Goal: Transaction & Acquisition: Book appointment/travel/reservation

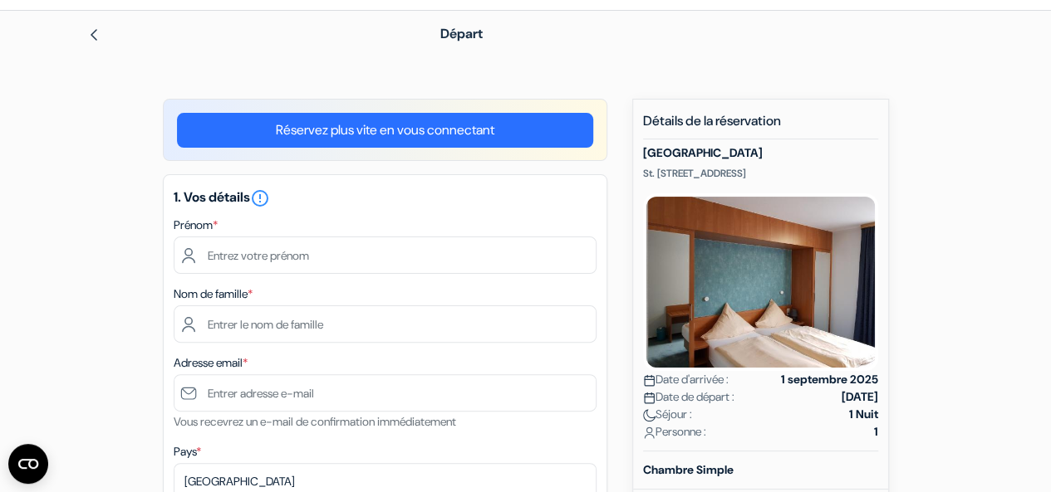
scroll to position [51, 0]
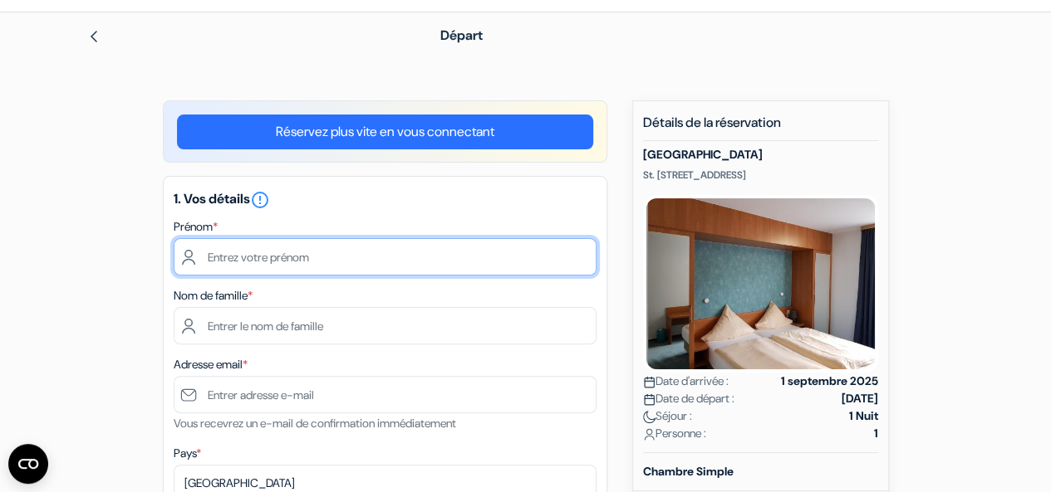
click at [233, 259] on input "text" at bounding box center [385, 256] width 423 height 37
type input "Silvère"
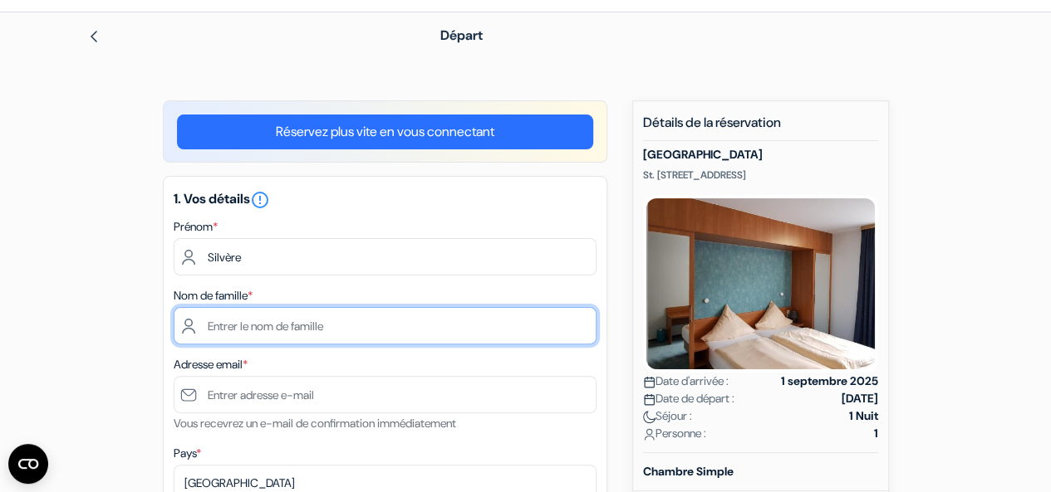
type input "Marchand"
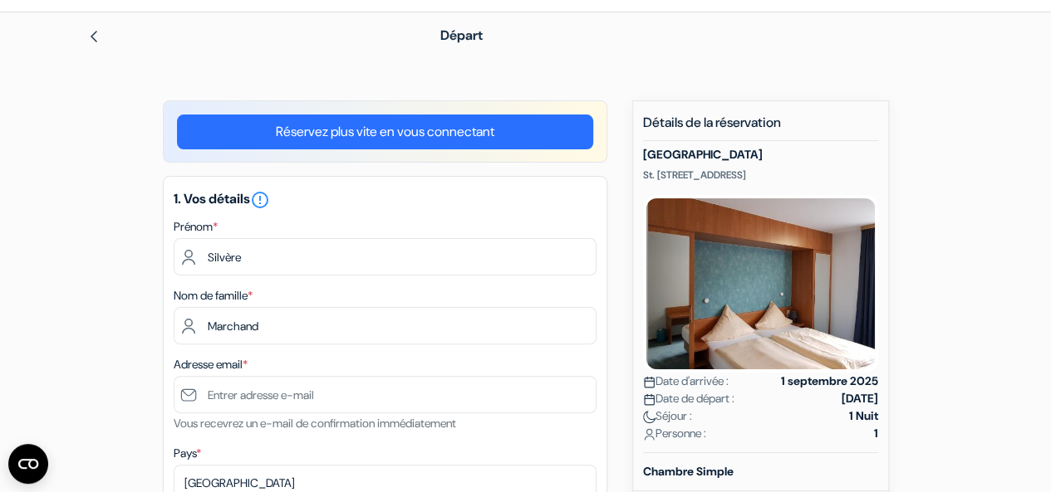
type input "Nantes"
type input "2 rue du Fresche Blanc"
type input "44300"
type input "0750522212"
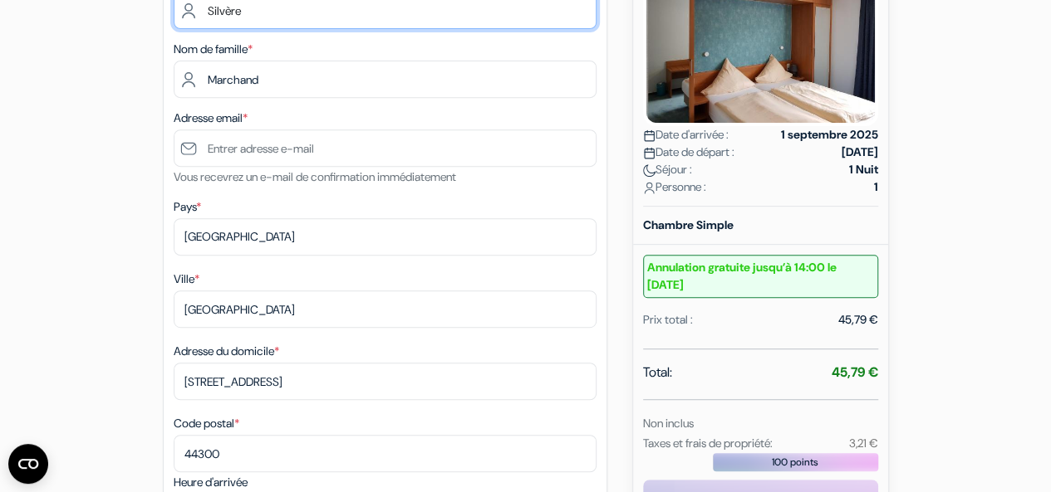
scroll to position [374, 0]
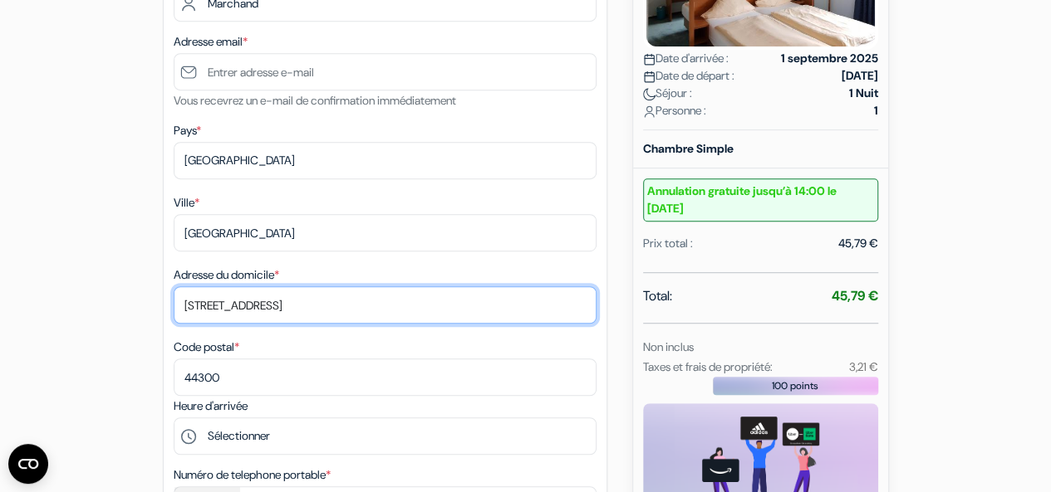
click at [238, 313] on input "2 rue du Fresche Blanc" at bounding box center [385, 305] width 423 height 37
click at [242, 301] on input "[STREET_ADDRESS]" at bounding box center [385, 305] width 423 height 37
type input "2"
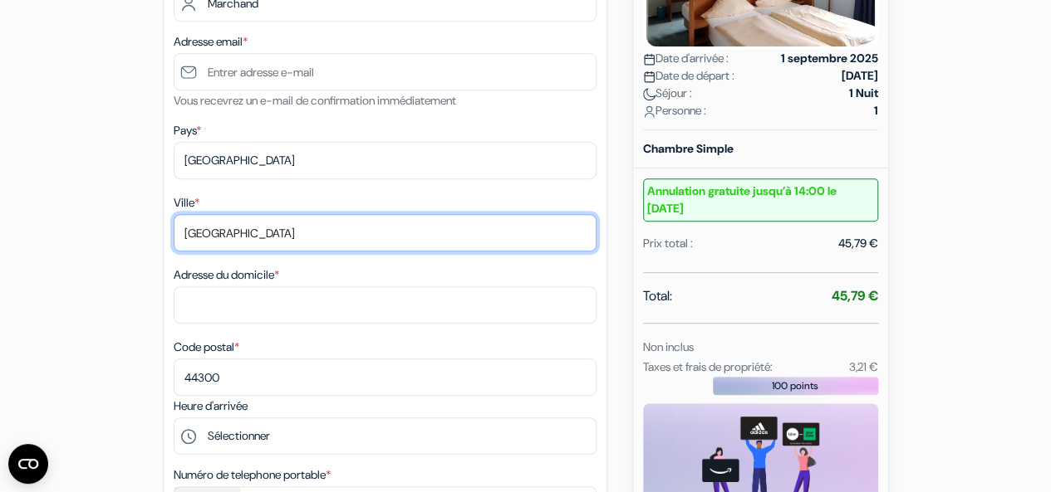
click at [208, 232] on input "[GEOGRAPHIC_DATA]" at bounding box center [385, 232] width 423 height 37
click at [207, 230] on input "[GEOGRAPHIC_DATA]" at bounding box center [385, 232] width 423 height 37
type input "LOIREAUXENCE"
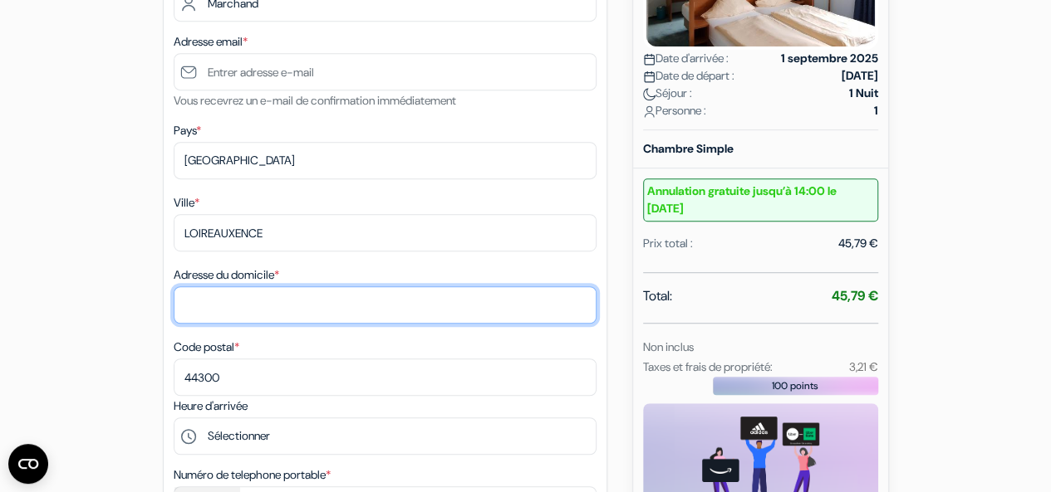
click at [219, 304] on input "Adresse du domicile *" at bounding box center [385, 305] width 423 height 37
click at [189, 315] on input "285 chemin du bas Coudray" at bounding box center [385, 305] width 423 height 37
click at [203, 312] on input "285 chemin du bas Coudray" at bounding box center [385, 305] width 423 height 37
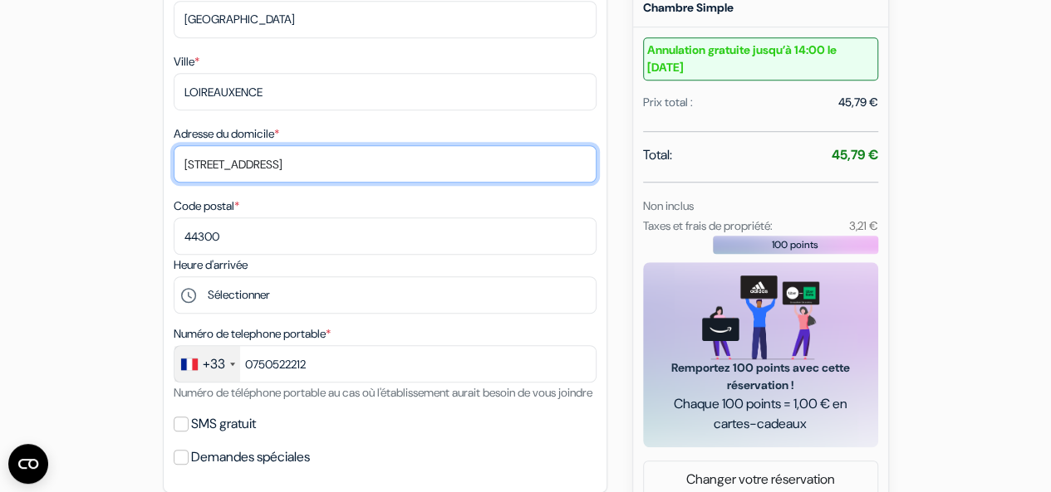
scroll to position [551, 0]
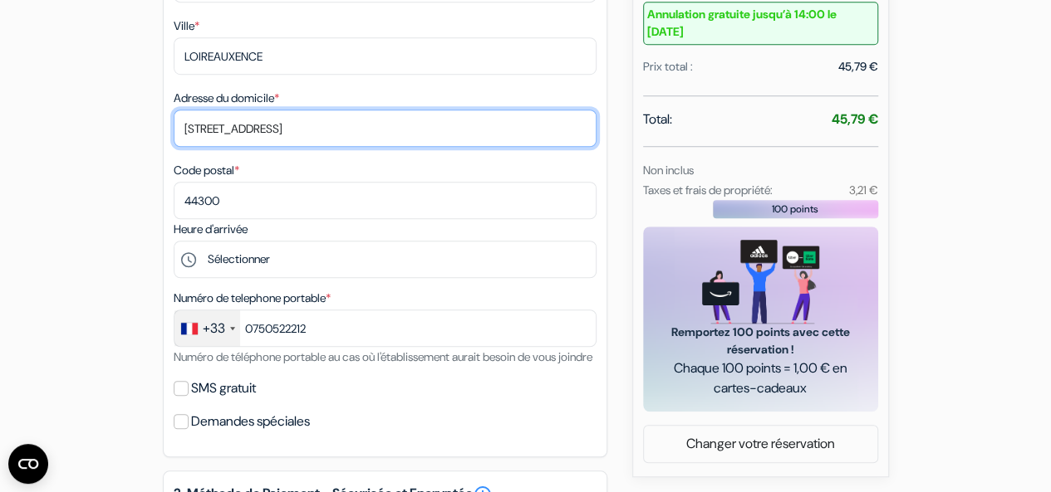
type input "295 chemin du bas Coudray"
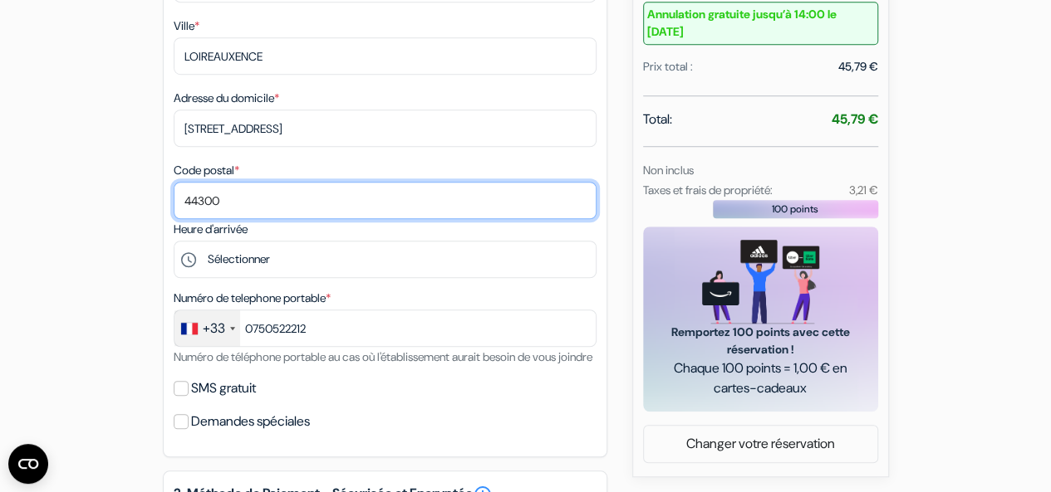
click at [233, 199] on input "44300" at bounding box center [385, 200] width 423 height 37
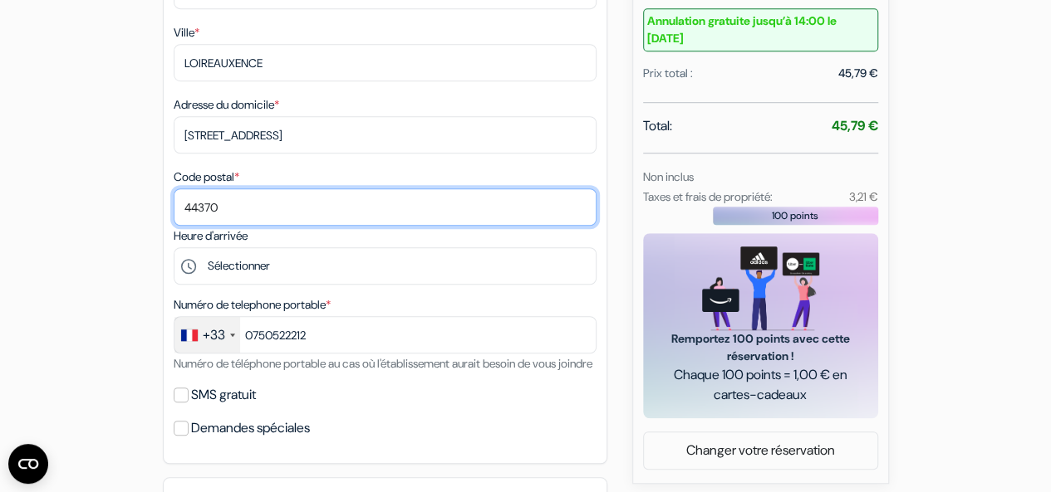
scroll to position [554, 0]
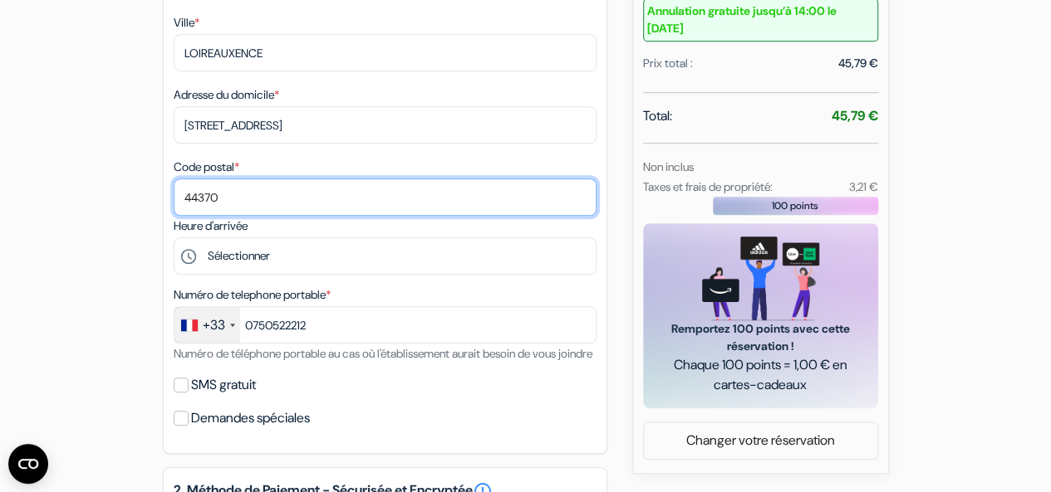
type input "44370"
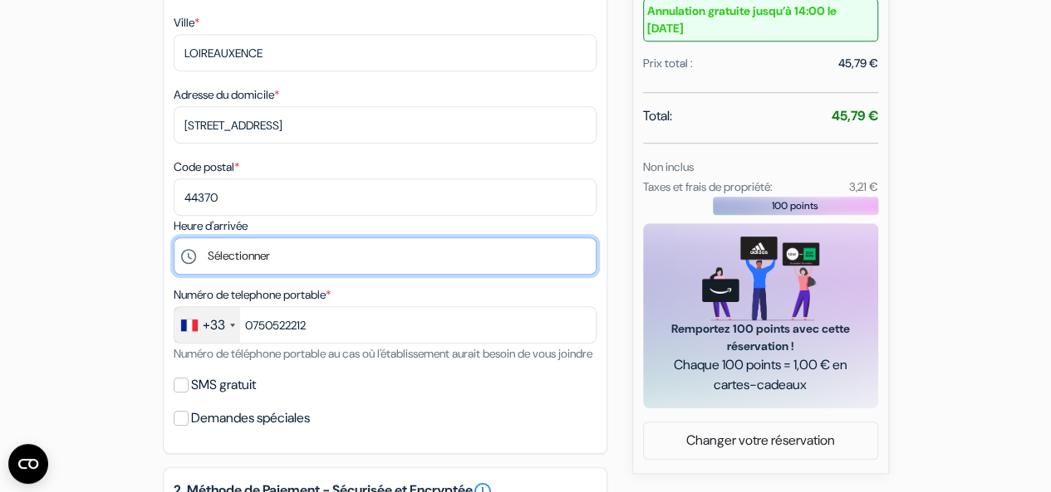
click at [246, 266] on select "Sélectionner 14:00 15:00 16:00 17:00 18:00 19:00 20:00 21:00 22:00 23:00 0:00" at bounding box center [385, 256] width 423 height 37
click at [230, 256] on select "Sélectionner 14:00 15:00 16:00 17:00 18:00 19:00 20:00 21:00 22:00 23:00 0:00" at bounding box center [385, 256] width 423 height 37
select select "22"
click at [174, 241] on select "Sélectionner 14:00 15:00 16:00 17:00 18:00 19:00 20:00 21:00 22:00 23:00 0:00" at bounding box center [385, 256] width 423 height 37
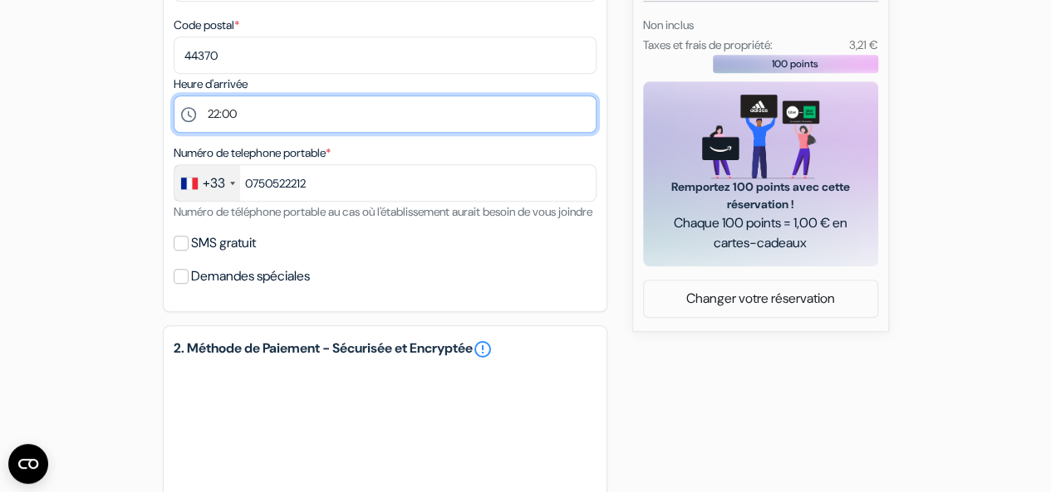
scroll to position [698, 0]
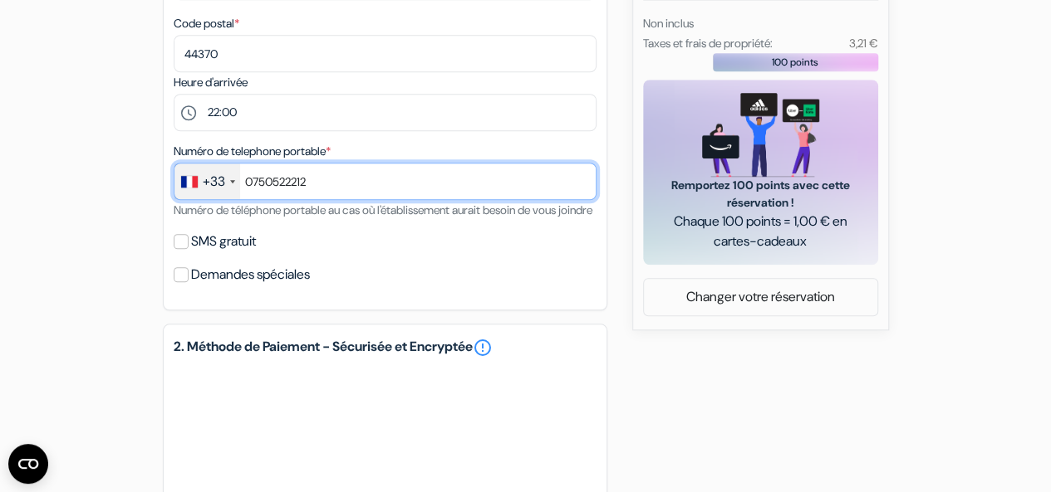
click at [327, 184] on input "0750522212" at bounding box center [385, 181] width 423 height 37
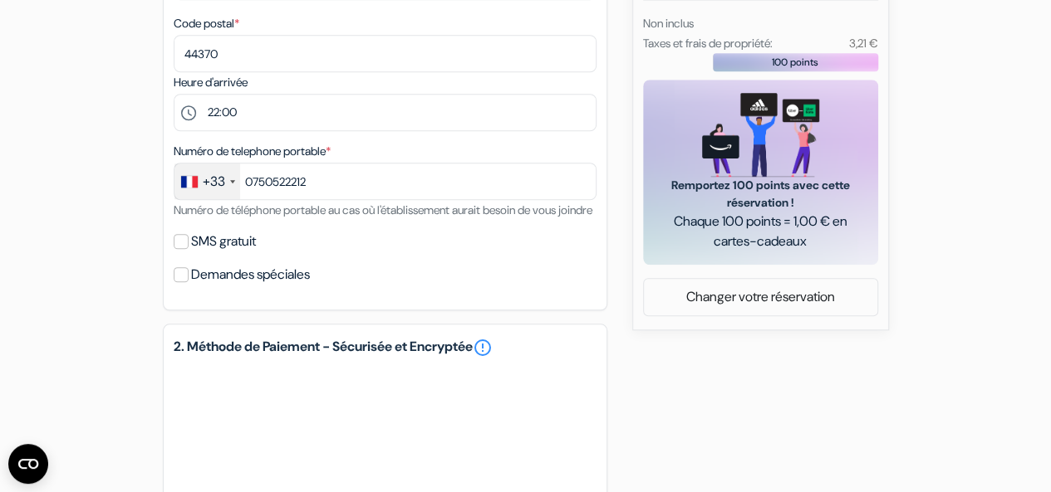
click at [116, 261] on div "add_box [GEOGRAPHIC_DATA] [STREET_ADDRESS] Détails de l'établissement X no_plan…" at bounding box center [525, 119] width 947 height 1330
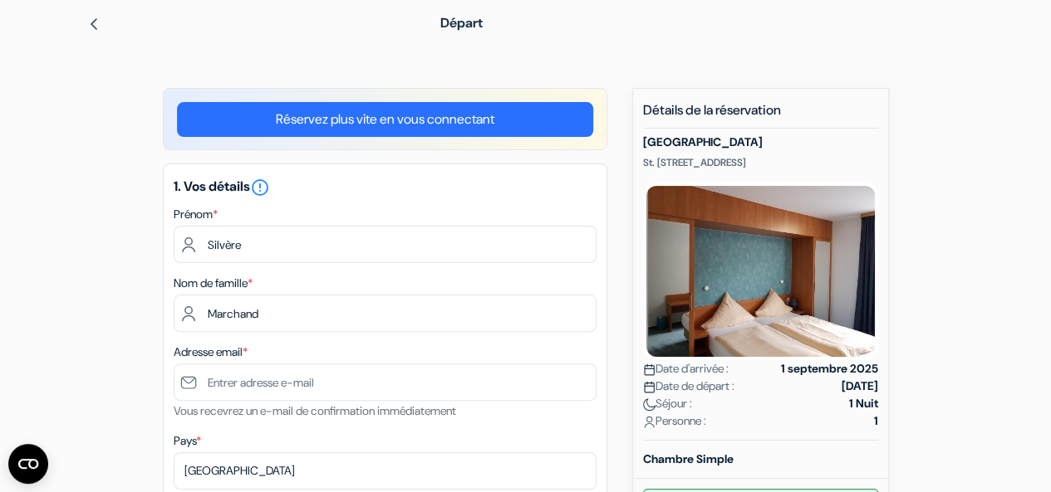
scroll to position [0, 0]
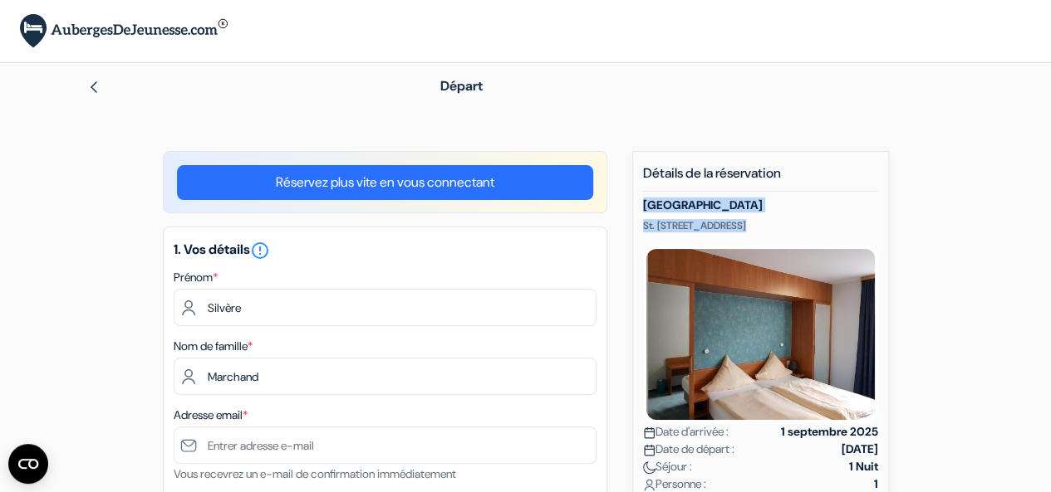
drag, startPoint x: 644, startPoint y: 205, endPoint x: 717, endPoint y: 242, distance: 81.0
click at [717, 242] on div "Kirchberg Hotel garni St. Josef-Straße 18/19, Saarbrucken, Allemagne Date d'arr…" at bounding box center [760, 351] width 235 height 306
copy div "Kirchberg Hotel garni St. Josef-Straße 18/19, Saarbrucken, Allemagne"
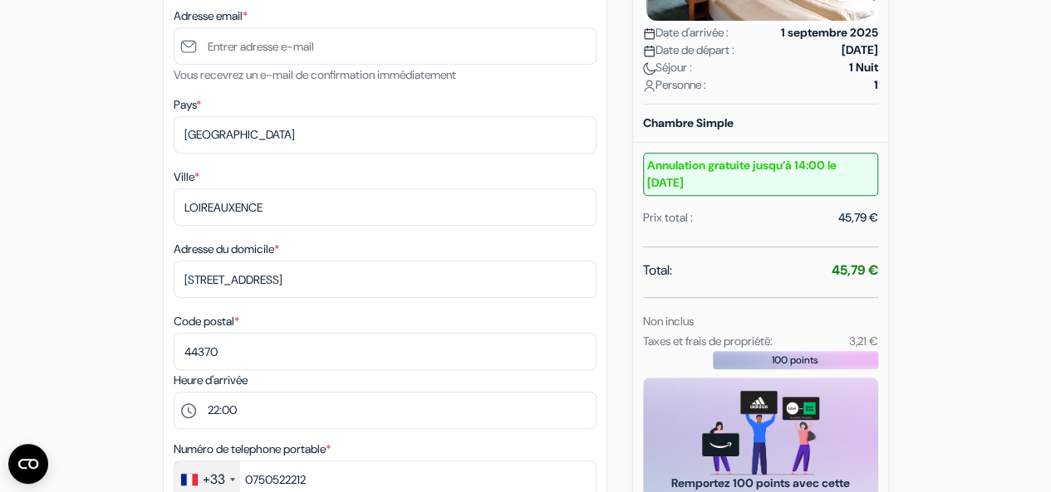
scroll to position [365, 0]
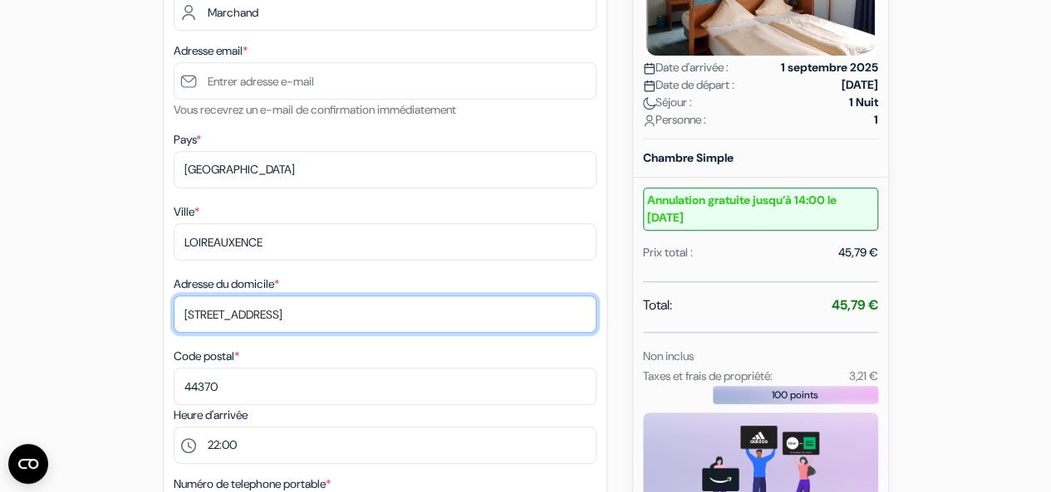
click at [200, 314] on input "295 chemin du bas Coudray" at bounding box center [385, 314] width 423 height 37
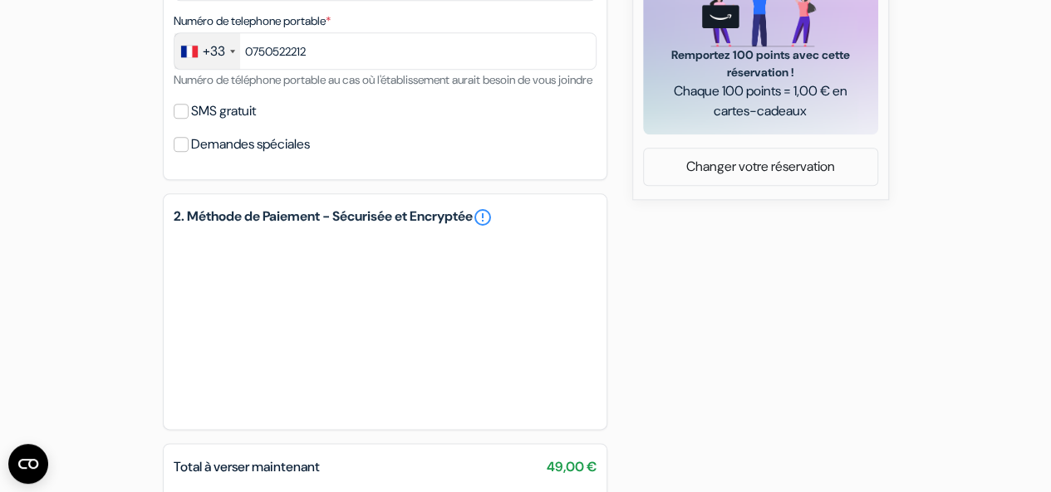
scroll to position [1026, 0]
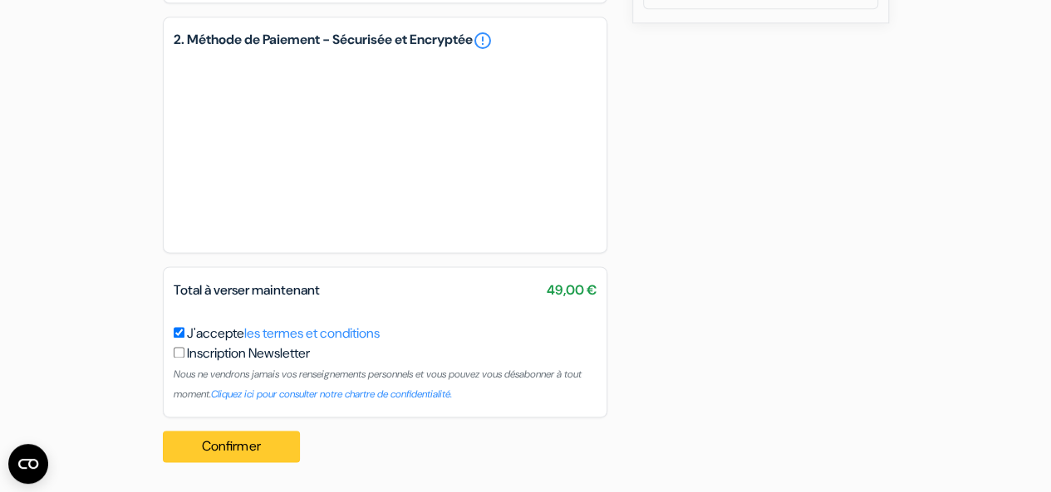
type input "chemin du bas Coudray"
click at [223, 451] on button "Confirmer Loading..." at bounding box center [232, 447] width 138 height 32
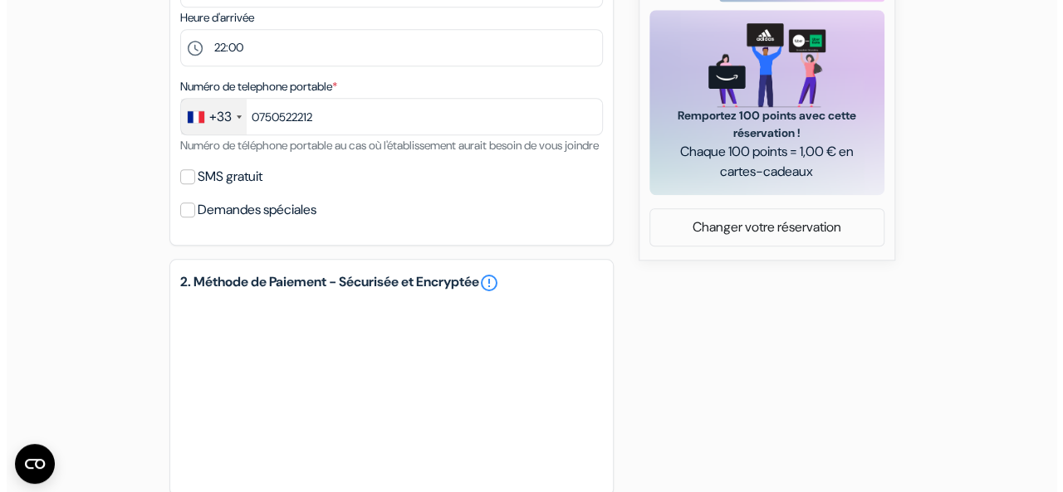
scroll to position [1031, 0]
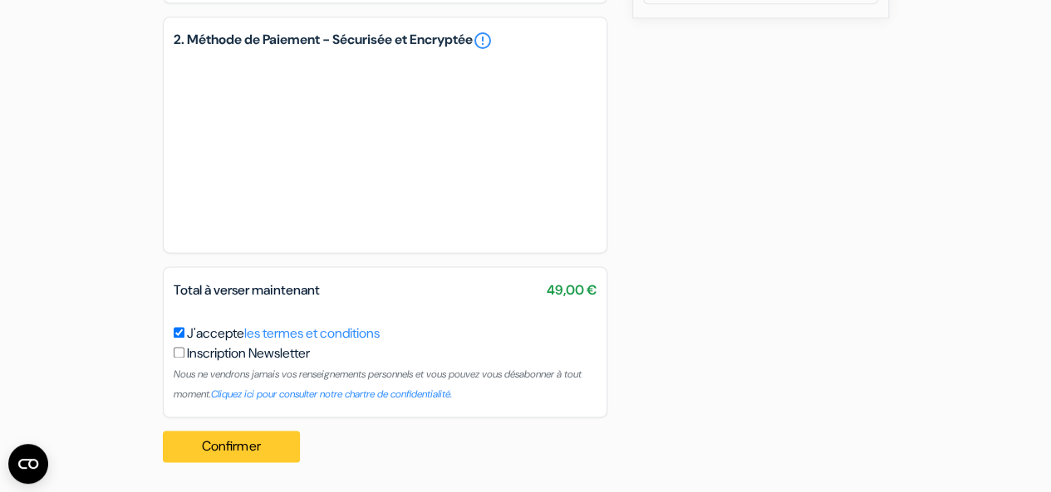
type input "[EMAIL_ADDRESS][DOMAIN_NAME]"
click at [218, 442] on button "Confirmer Loading..." at bounding box center [232, 447] width 138 height 32
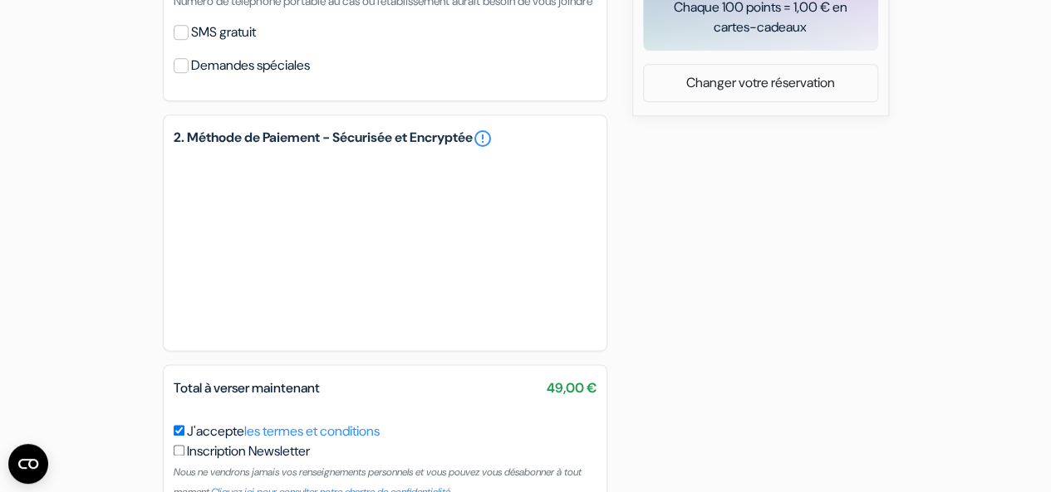
scroll to position [979, 0]
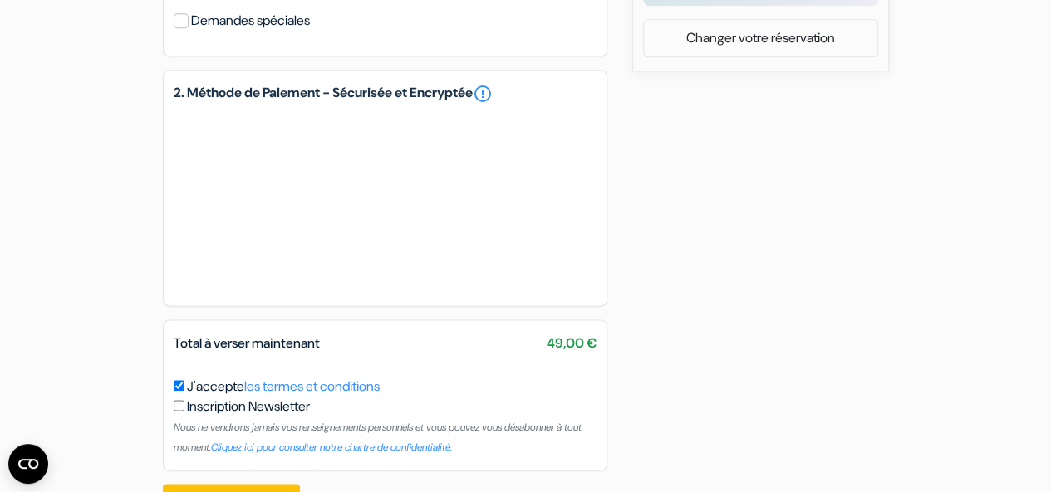
scroll to position [943, 0]
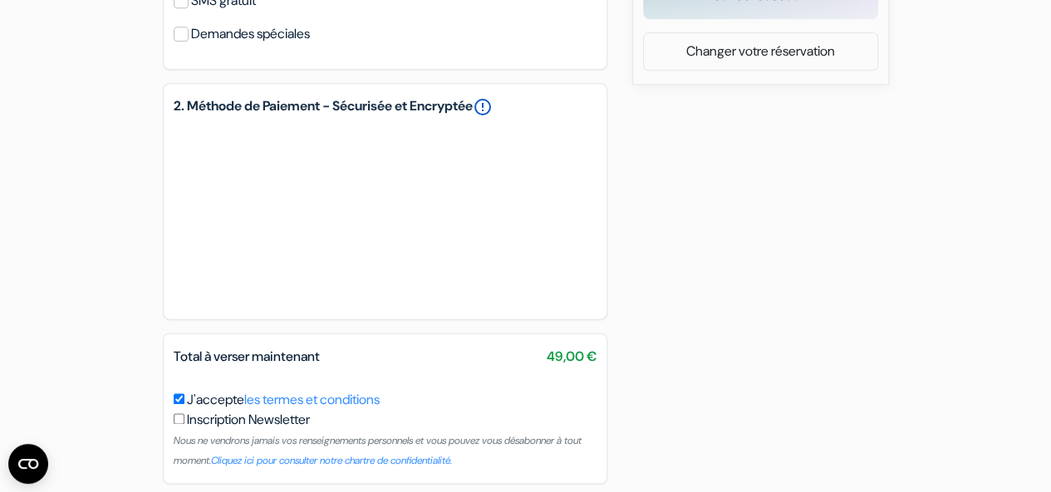
click at [492, 117] on link "error_outline" at bounding box center [483, 107] width 20 height 20
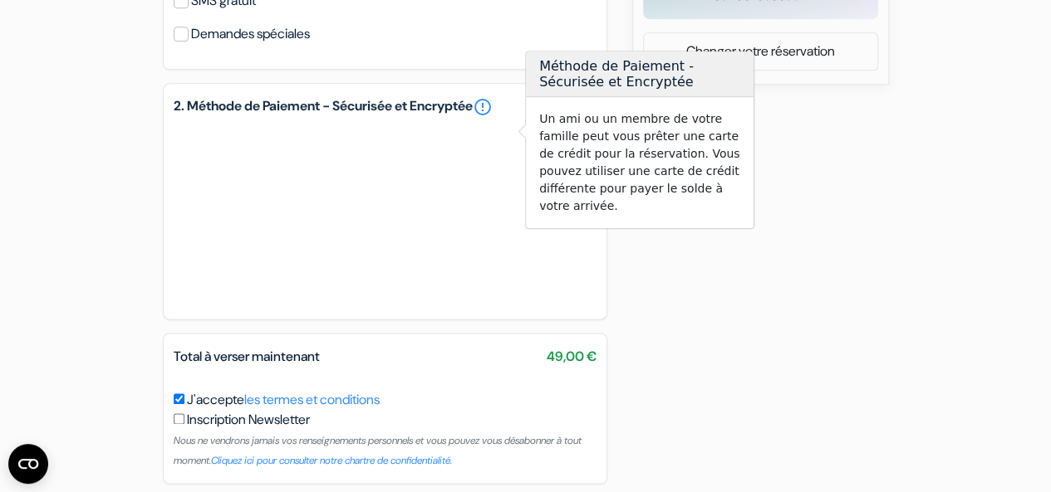
click at [197, 117] on h5 "2. Méthode de Paiement - Sécurisée et Encryptée error_outline" at bounding box center [385, 107] width 423 height 20
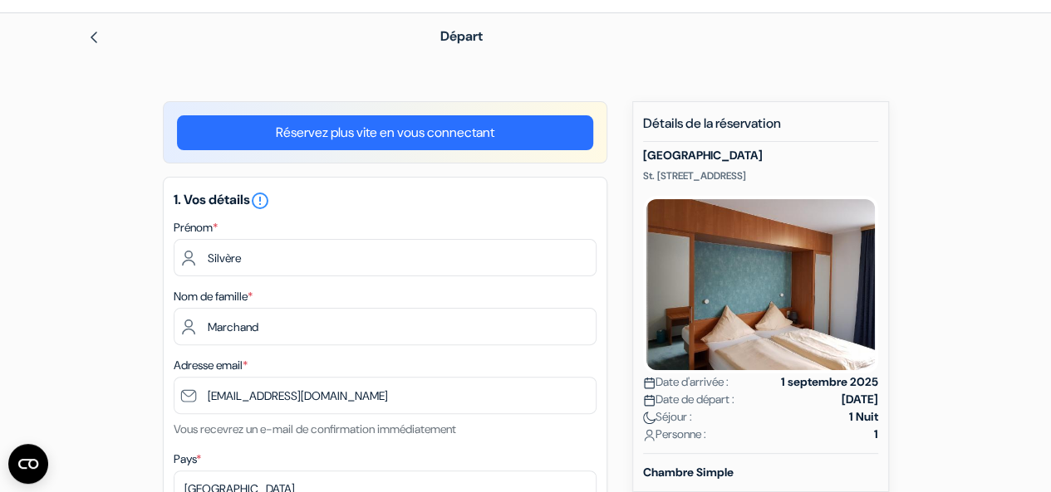
scroll to position [0, 0]
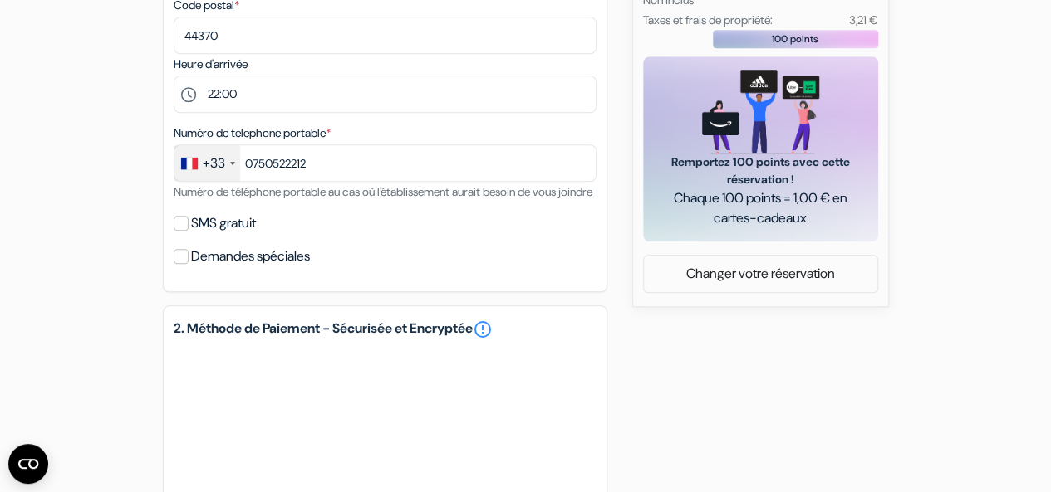
scroll to position [1031, 0]
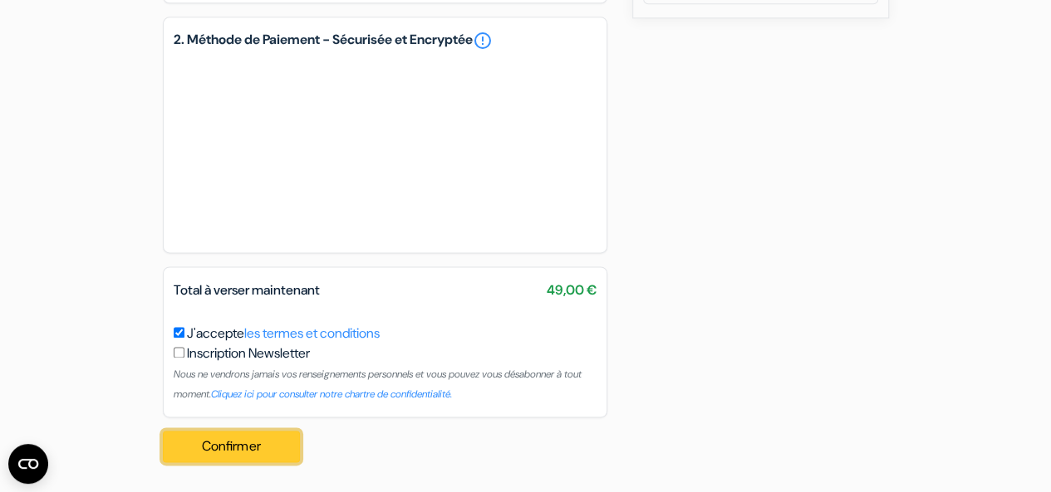
click at [199, 450] on button "Confirmer Loading..." at bounding box center [232, 447] width 138 height 32
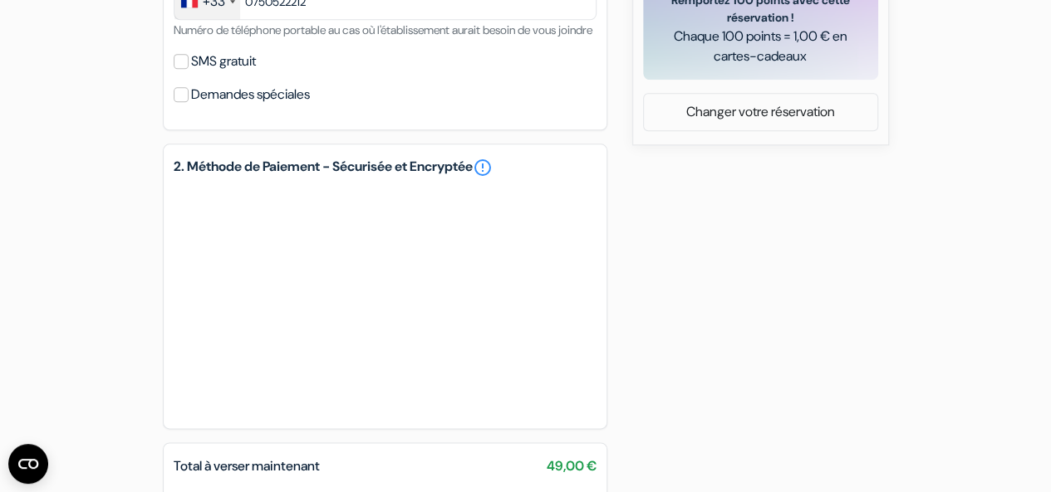
scroll to position [874, 0]
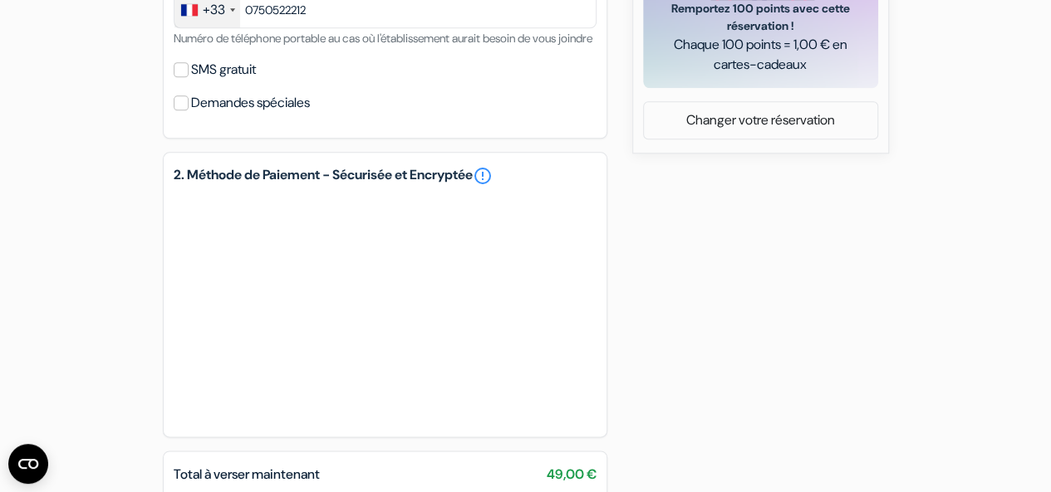
click at [206, 186] on h5 "2. Méthode de Paiement - Sécurisée et Encryptée error_outline" at bounding box center [385, 176] width 423 height 20
click at [218, 186] on h5 "2. Méthode de Paiement - Sécurisée et Encryptée error_outline" at bounding box center [385, 176] width 423 height 20
click at [414, 186] on h5 "2. Méthode de Paiement - Sécurisée et Encryptée error_outline" at bounding box center [385, 176] width 423 height 20
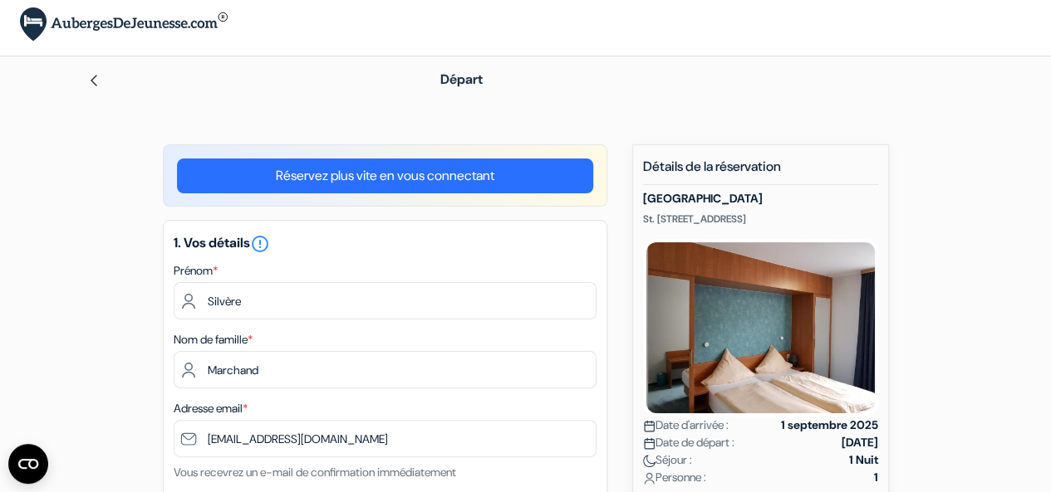
scroll to position [0, 0]
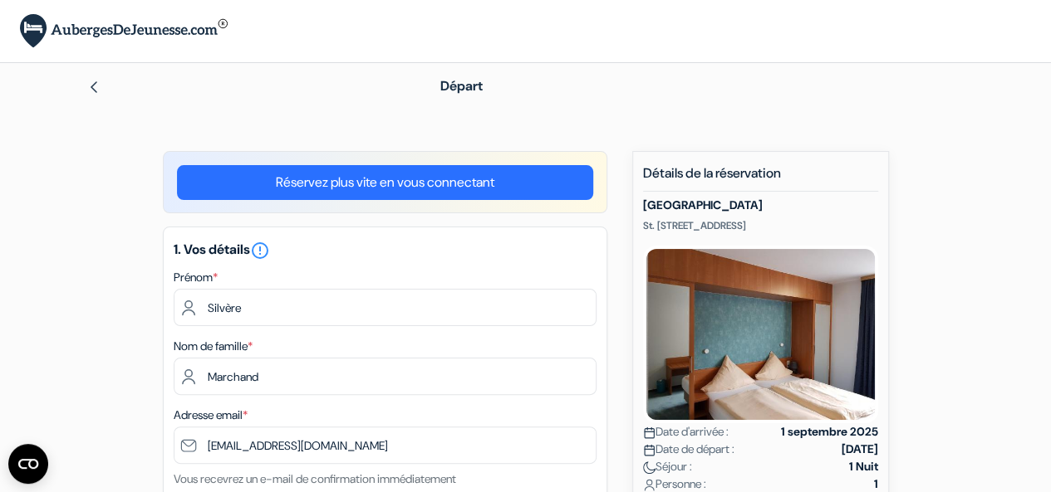
click at [93, 81] on img at bounding box center [93, 87] width 13 height 13
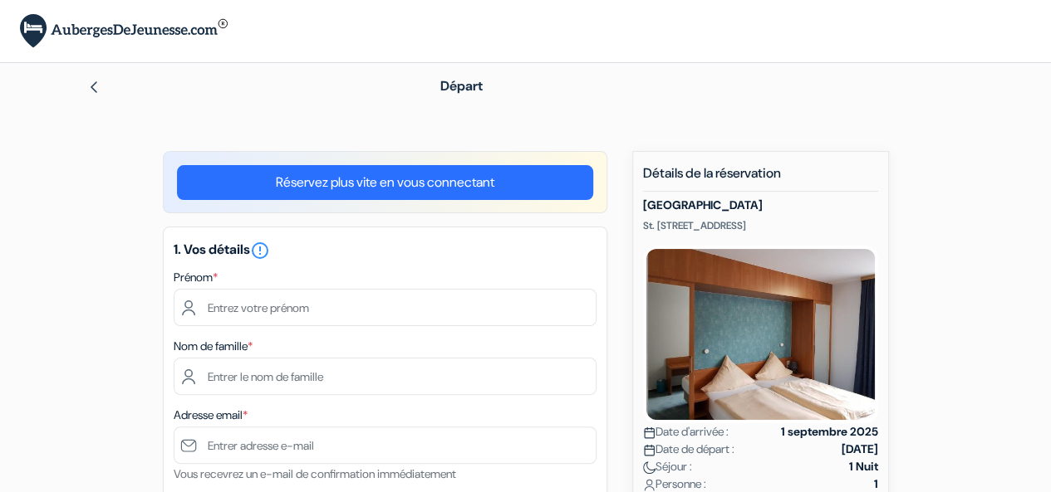
type input "Silvère"
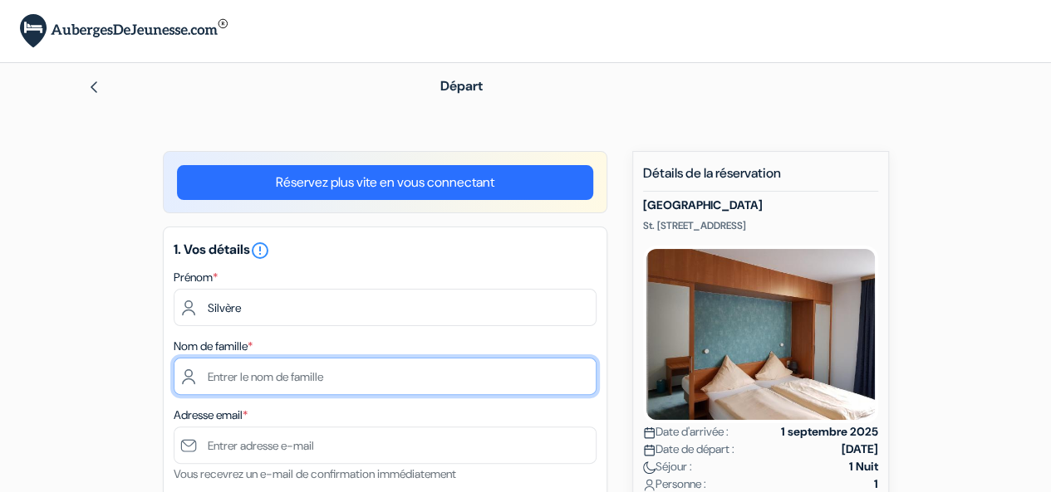
type input "Marchand"
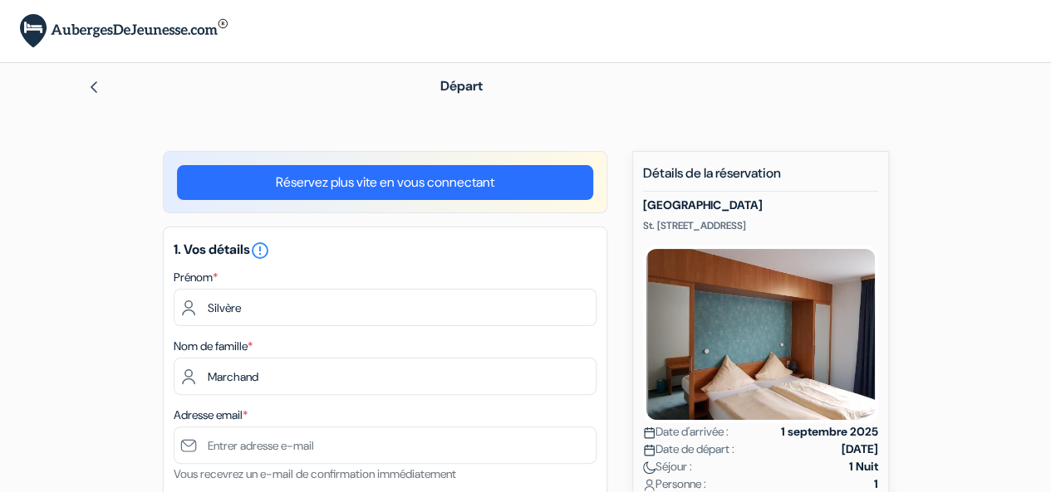
type input "[GEOGRAPHIC_DATA]"
type input "2 rue du Fresche Blanc"
type input "44300"
type input "0750522212"
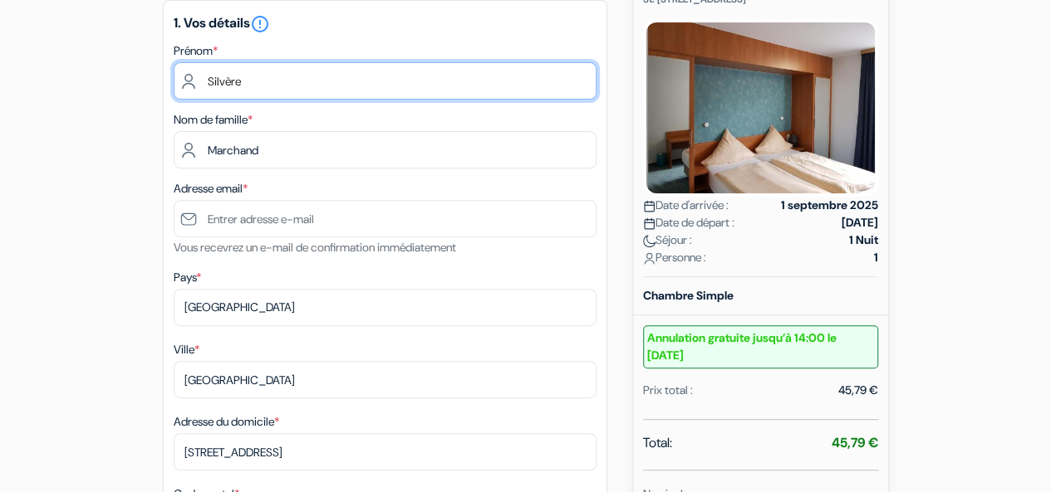
scroll to position [305, 0]
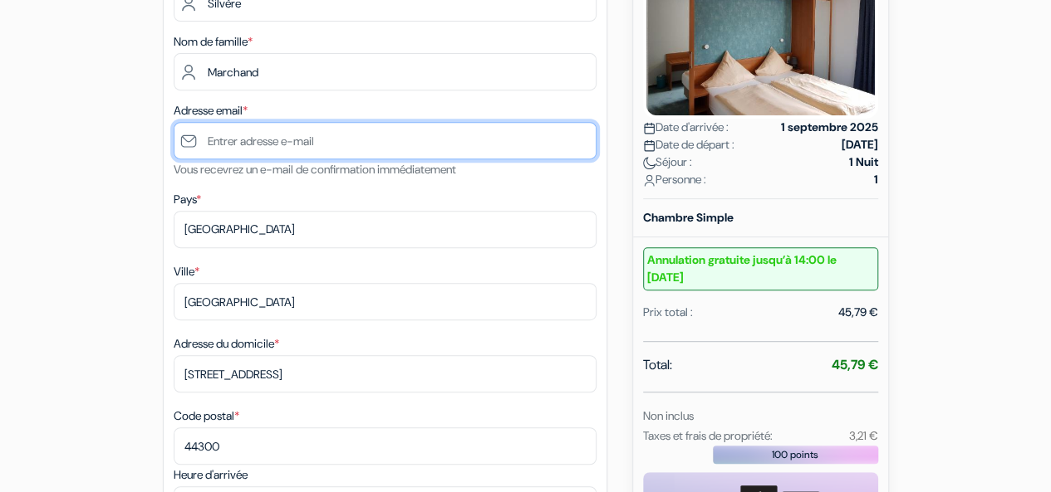
click at [252, 144] on input "text" at bounding box center [385, 140] width 423 height 37
type input "silveremarchand@"
type input "7 50 52 22 12"
type input "[EMAIL_ADDRESS][DOMAIN_NAME]"
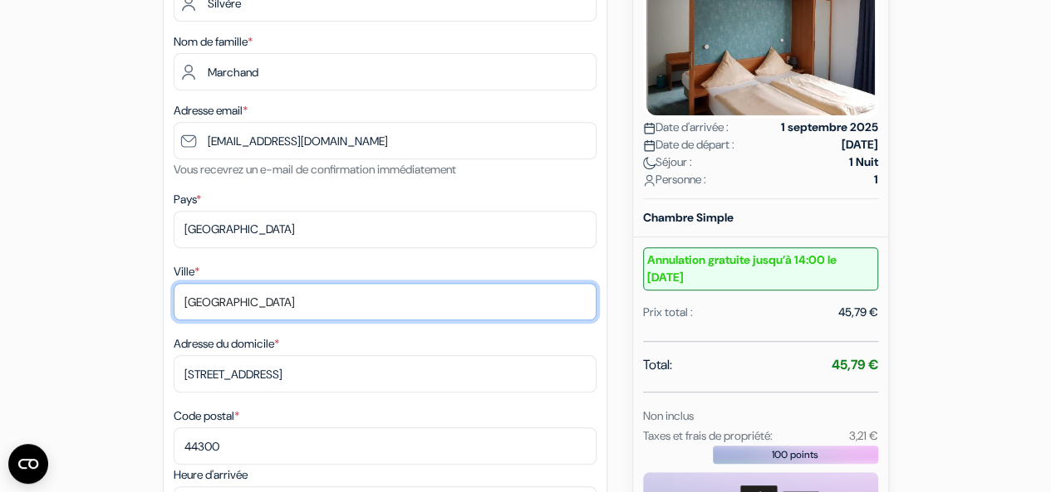
click at [249, 306] on input "[GEOGRAPHIC_DATA]" at bounding box center [385, 301] width 423 height 37
type input "N"
type input "LOIREAUXENCE"
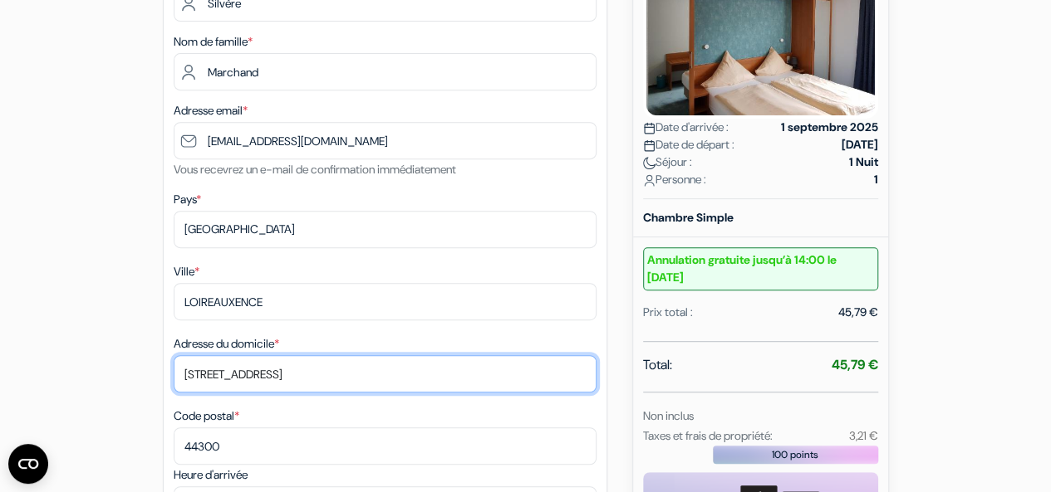
click at [309, 382] on input "[STREET_ADDRESS]" at bounding box center [385, 373] width 423 height 37
type input "2"
type input "chemin du bas Coudray"
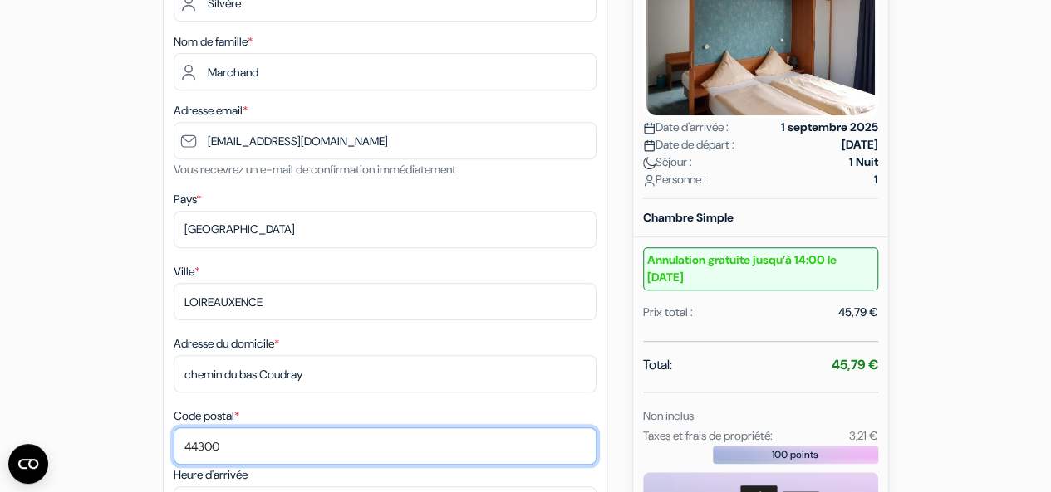
click at [234, 445] on input "44300" at bounding box center [385, 446] width 423 height 37
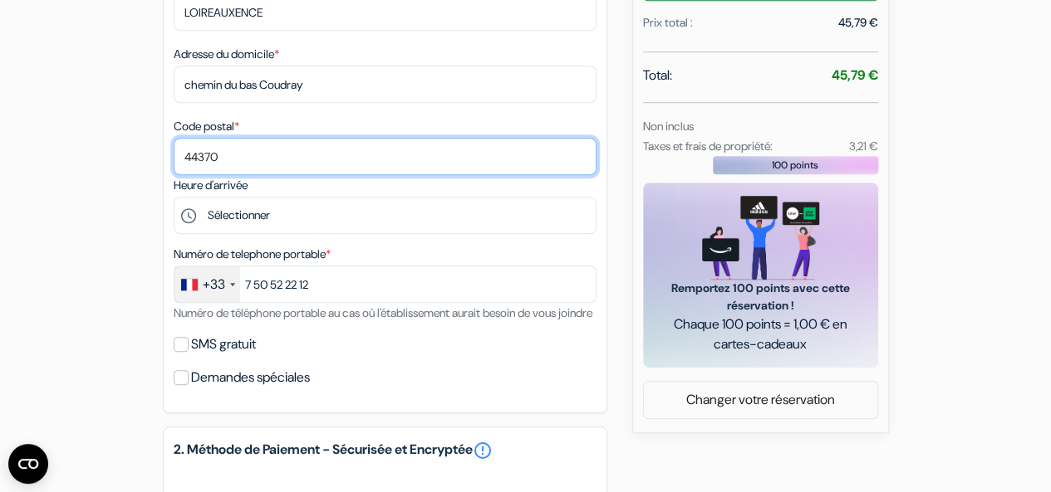
scroll to position [595, 0]
type input "44370"
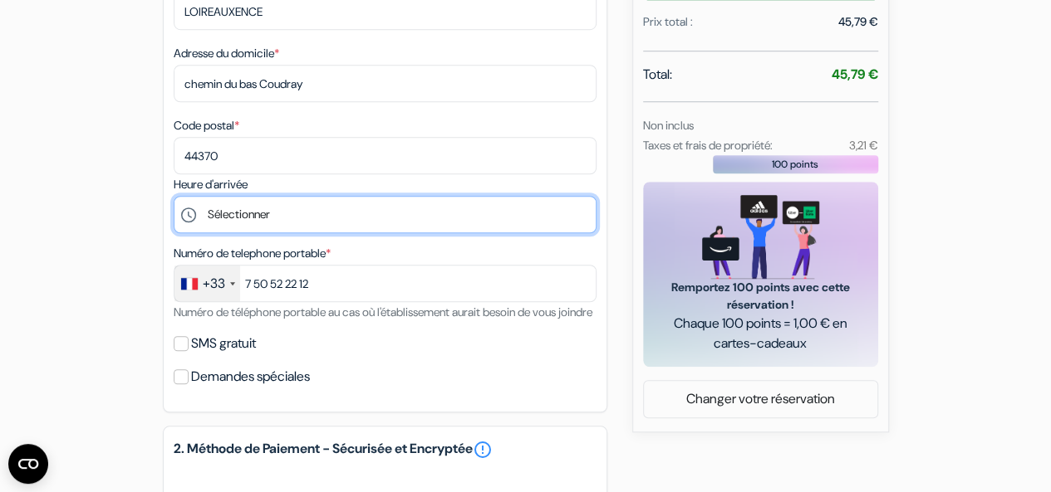
click at [234, 216] on select "Sélectionner 14:00 15:00 16:00 17:00 18:00 19:00 20:00 21:00 22:00 23:00 0:00" at bounding box center [385, 214] width 423 height 37
select select "22"
click at [174, 199] on select "Sélectionner 14:00 15:00 16:00 17:00 18:00 19:00 20:00 21:00 22:00 23:00 0:00" at bounding box center [385, 214] width 423 height 37
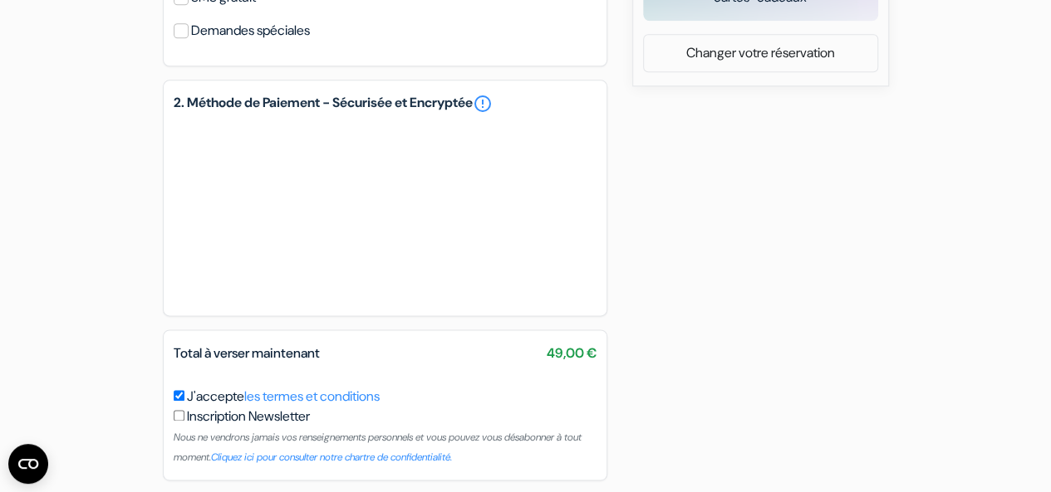
scroll to position [1026, 0]
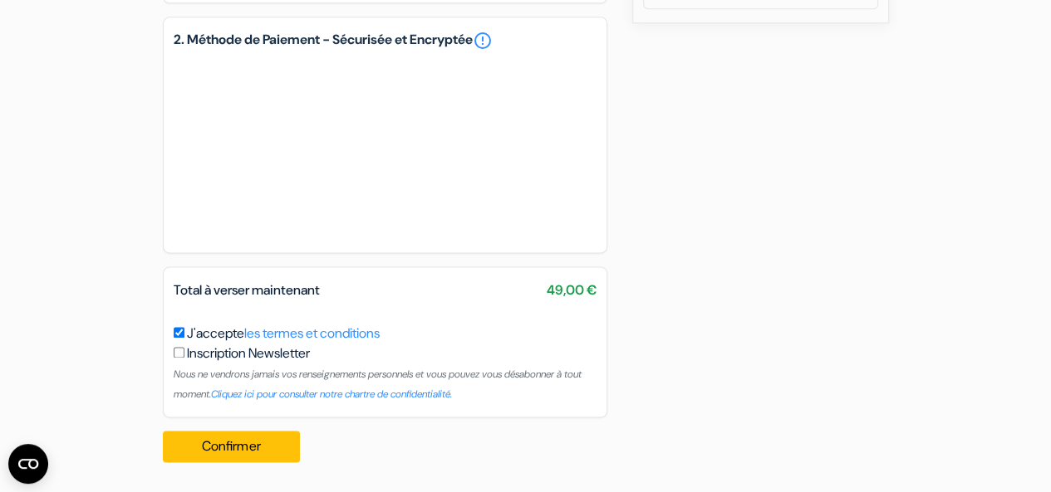
click at [455, 272] on div "Total à verser maintenant 49,00 € J'accepte les termes et conditions Inscriptio…" at bounding box center [385, 342] width 444 height 151
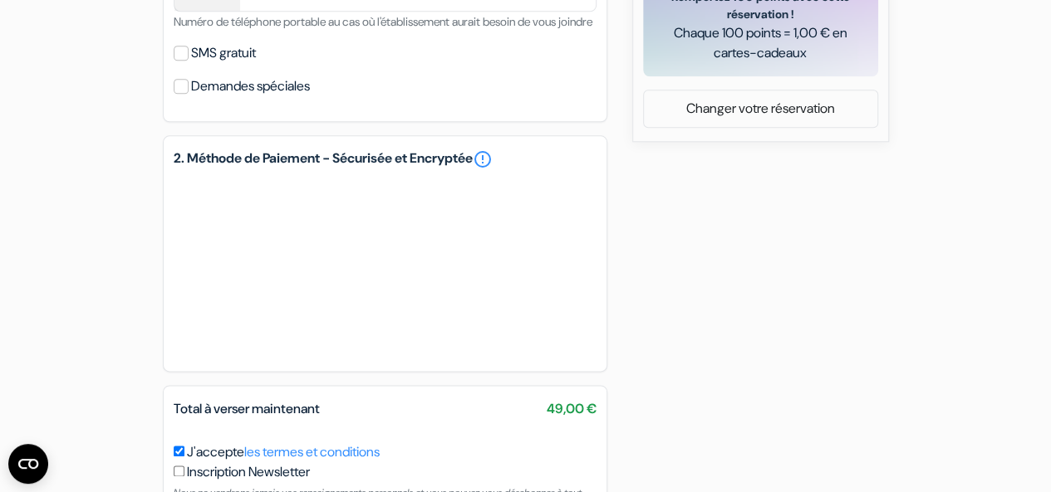
scroll to position [884, 0]
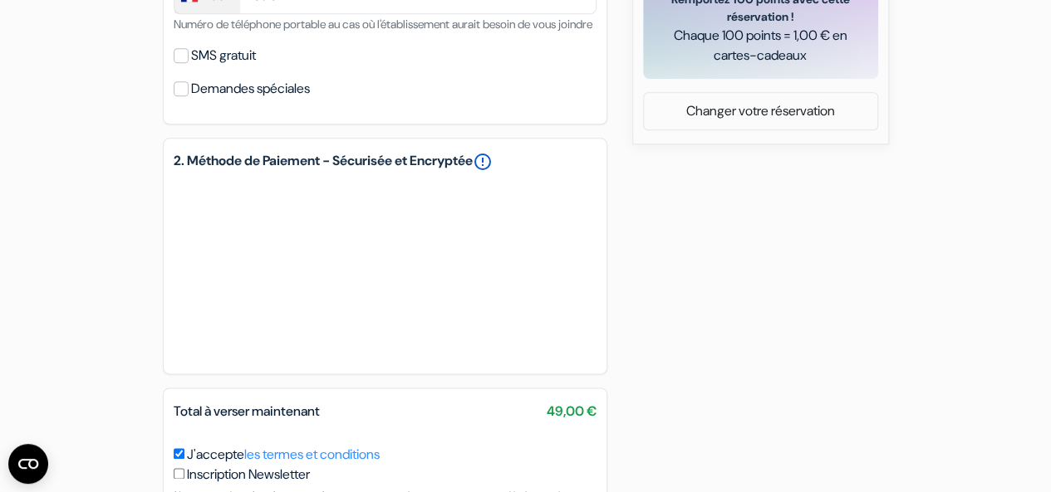
click at [492, 172] on link "error_outline" at bounding box center [483, 162] width 20 height 20
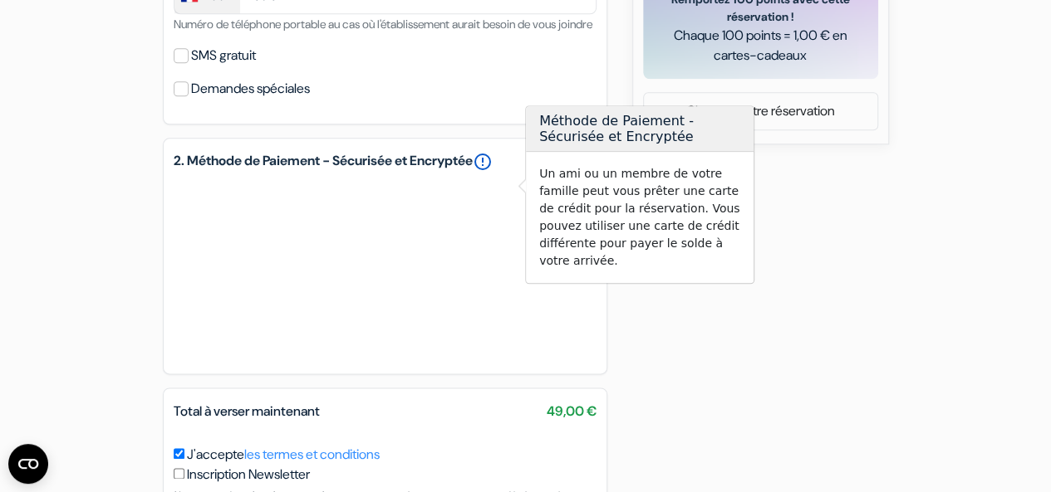
click at [492, 172] on link "error_outline" at bounding box center [483, 162] width 20 height 20
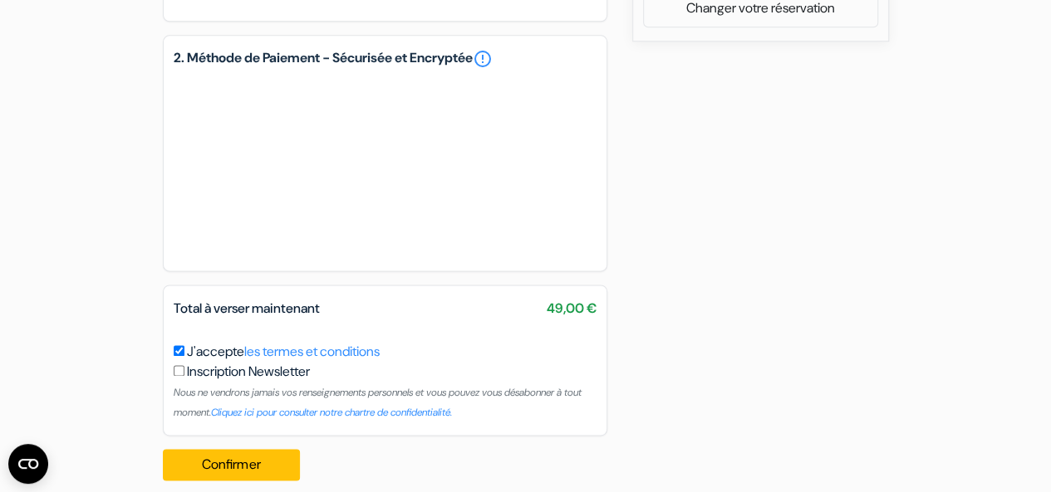
scroll to position [1026, 0]
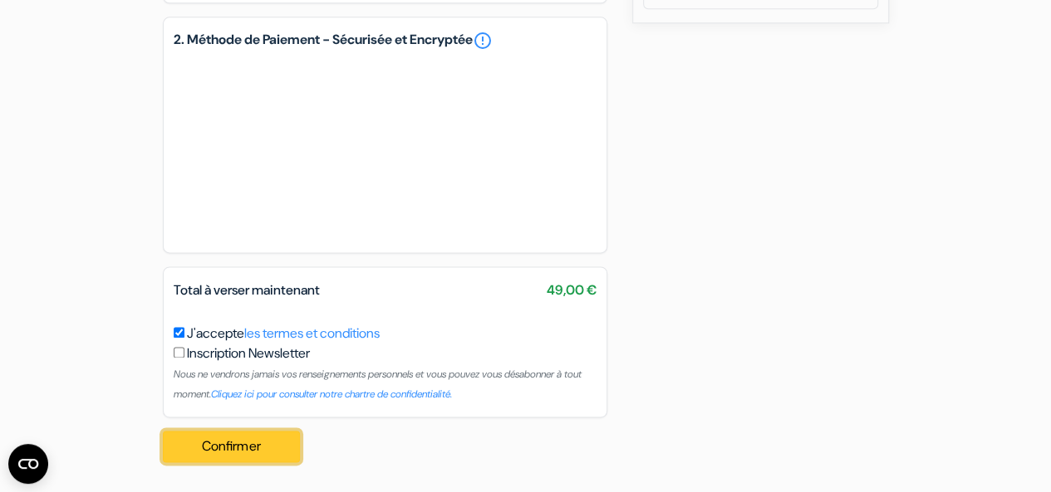
click at [213, 448] on button "Confirmer Loading..." at bounding box center [232, 447] width 138 height 32
click at [269, 449] on button "Confirmer Loading..." at bounding box center [232, 447] width 138 height 32
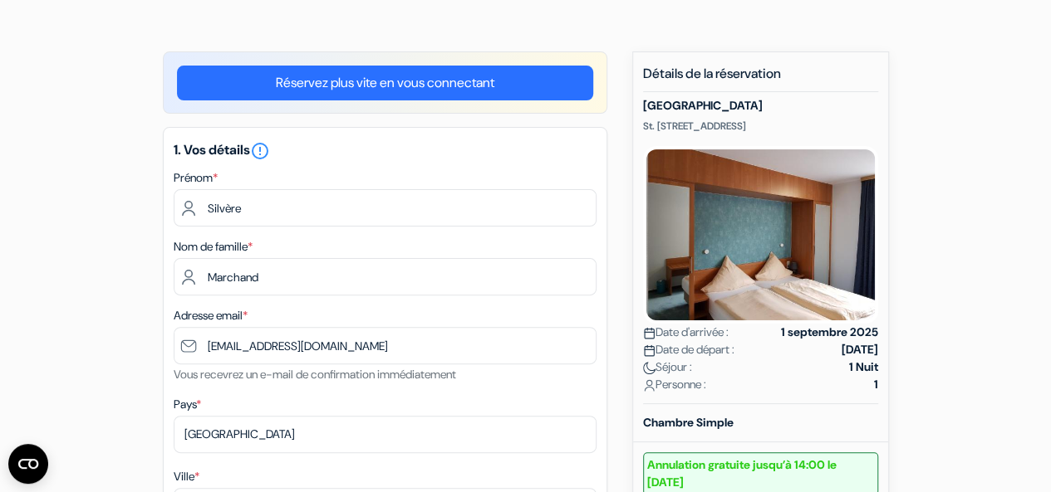
scroll to position [0, 0]
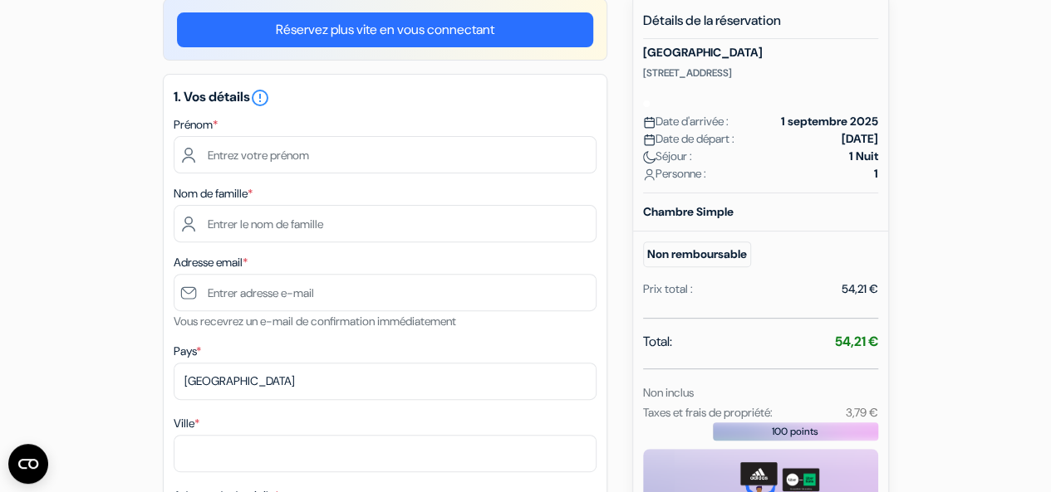
scroll to position [161, 0]
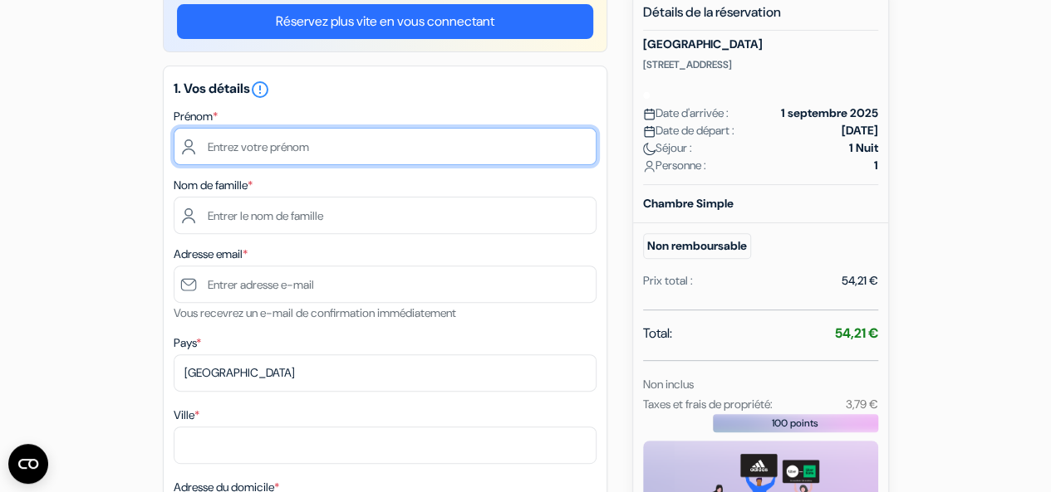
click at [367, 148] on input "text" at bounding box center [385, 146] width 423 height 37
type input "Silvère"
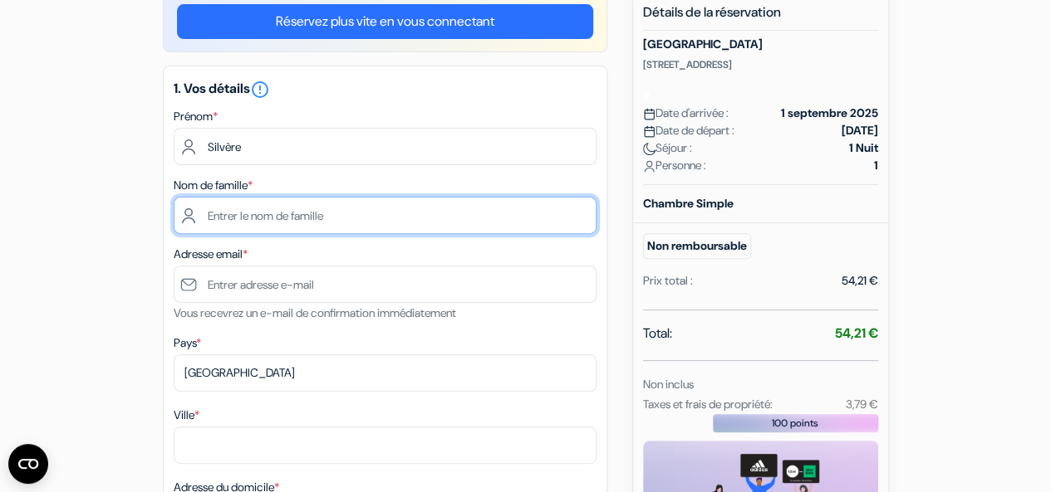
type input "Marchand"
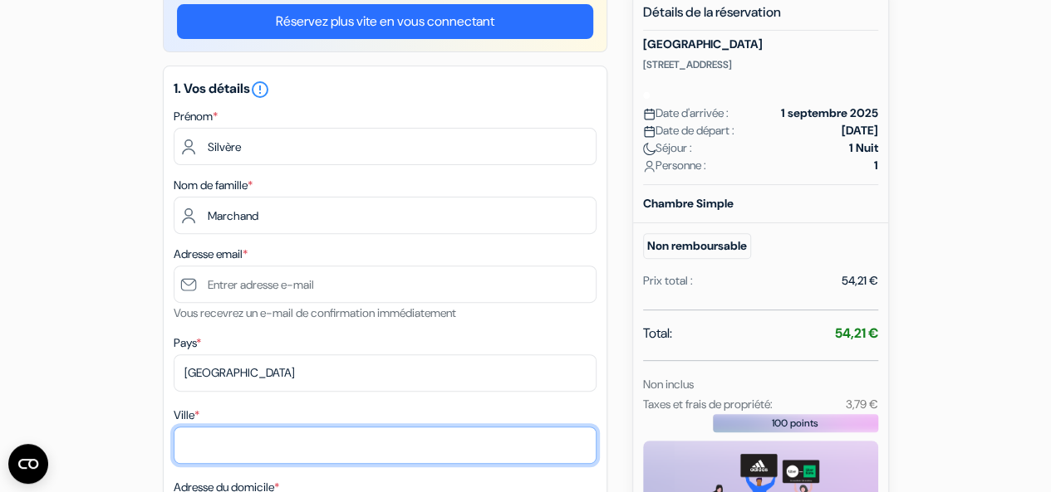
type input "Nantes"
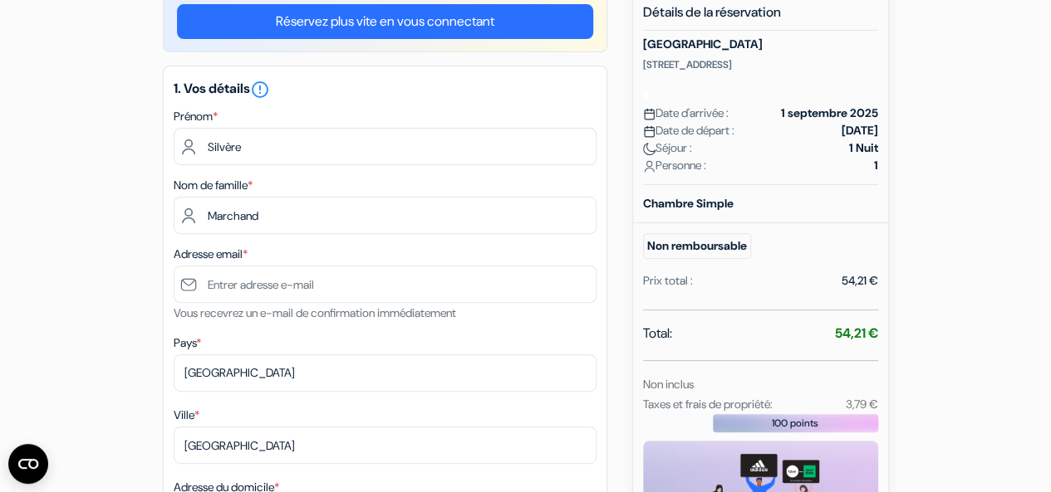
type input "2 rue du Fresche Blanc"
type input "44300"
type input "0750522212"
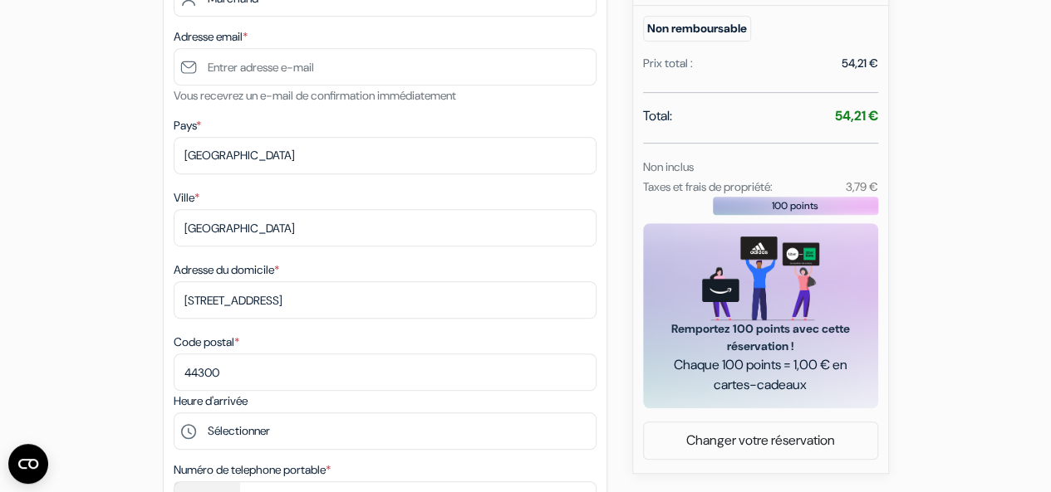
scroll to position [387, 0]
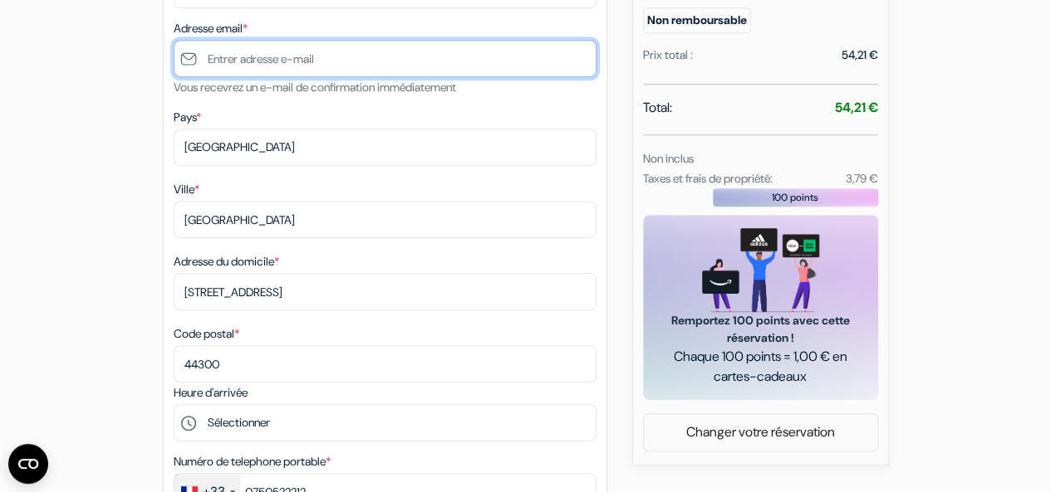
click at [306, 51] on input "text" at bounding box center [385, 58] width 423 height 37
type input "[EMAIL_ADDRESS][DOMAIN_NAME]"
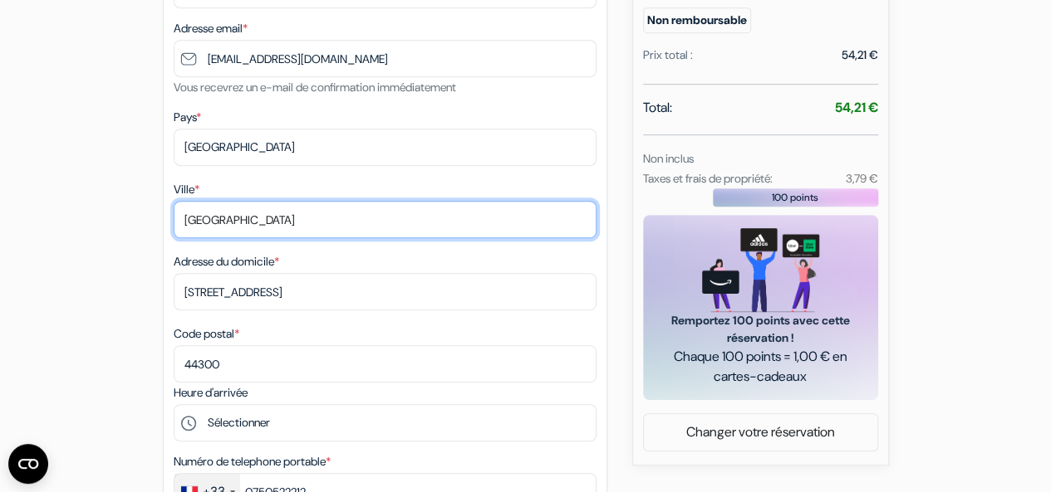
click at [269, 223] on input "[GEOGRAPHIC_DATA]" at bounding box center [385, 219] width 423 height 37
click at [193, 229] on input "[GEOGRAPHIC_DATA]" at bounding box center [385, 219] width 423 height 37
type input "LOIREAUXENCE"
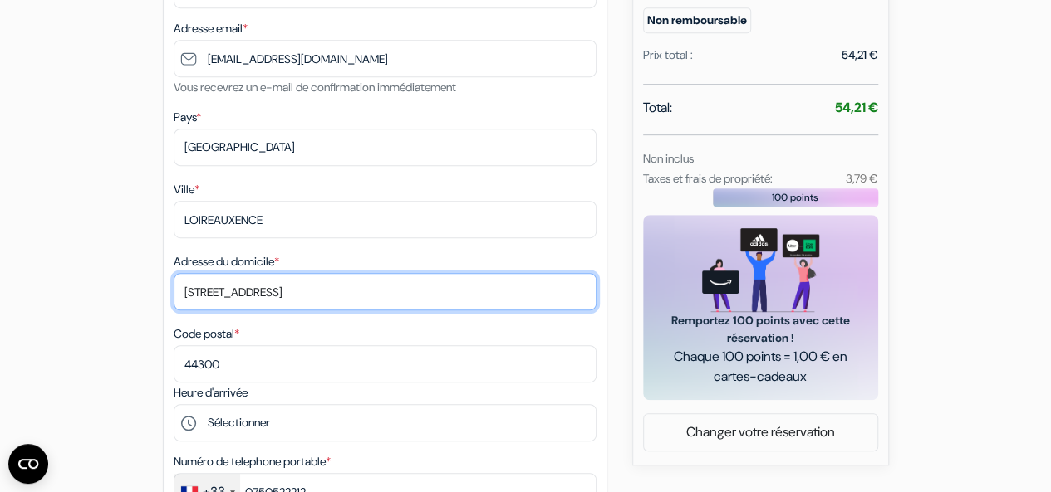
click at [320, 290] on input "[STREET_ADDRESS]" at bounding box center [385, 291] width 423 height 37
drag, startPoint x: 320, startPoint y: 290, endPoint x: 9, endPoint y: 300, distance: 310.8
click at [9, 300] on form "Départ add_box Saar City Hotel Hohenzollernstrasse 41, Saarbrucken, Allemagne" at bounding box center [525, 395] width 1051 height 1438
type input "chemin du bas Coudray"
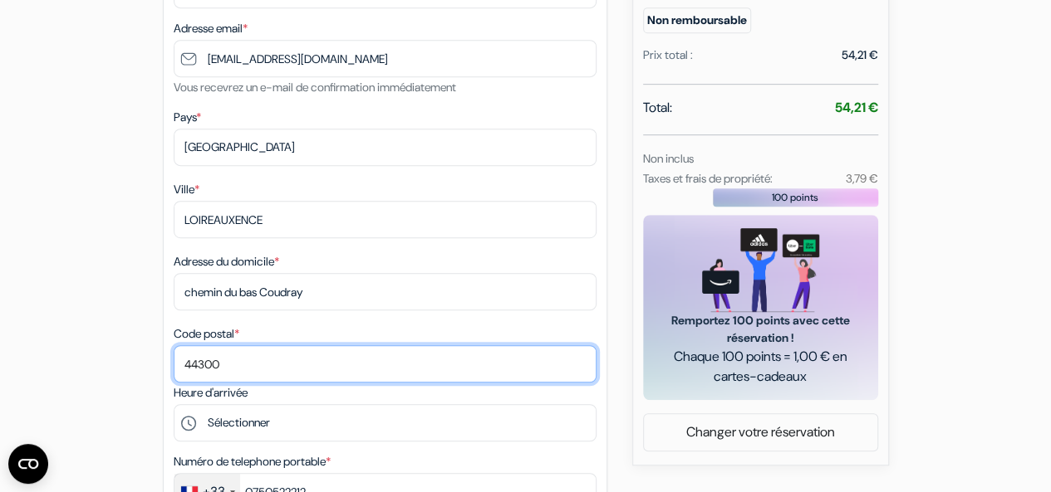
click at [244, 370] on input "44300" at bounding box center [385, 363] width 423 height 37
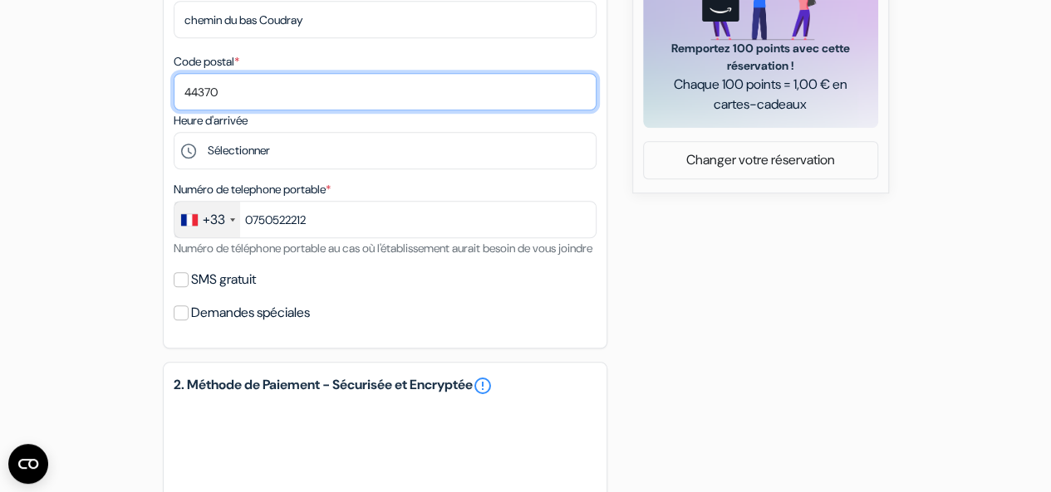
scroll to position [662, 0]
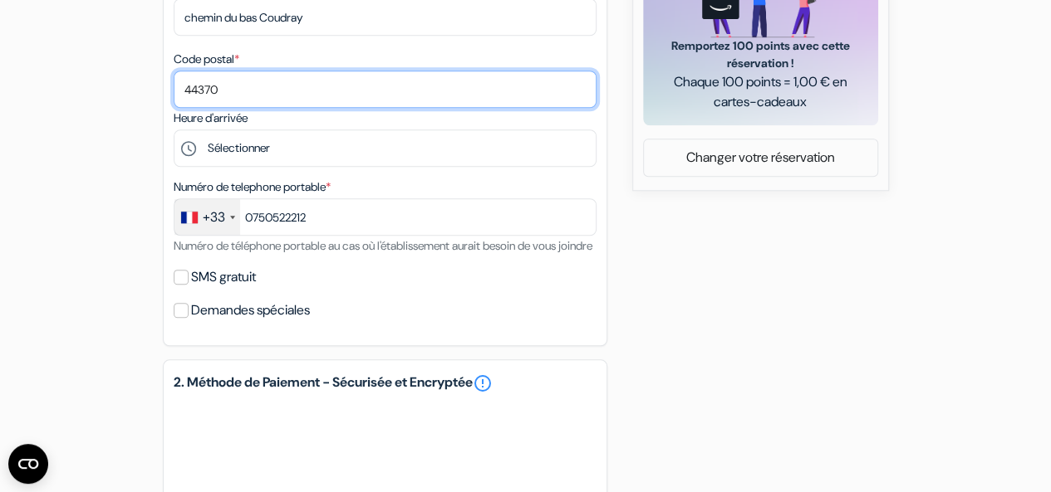
type input "44370"
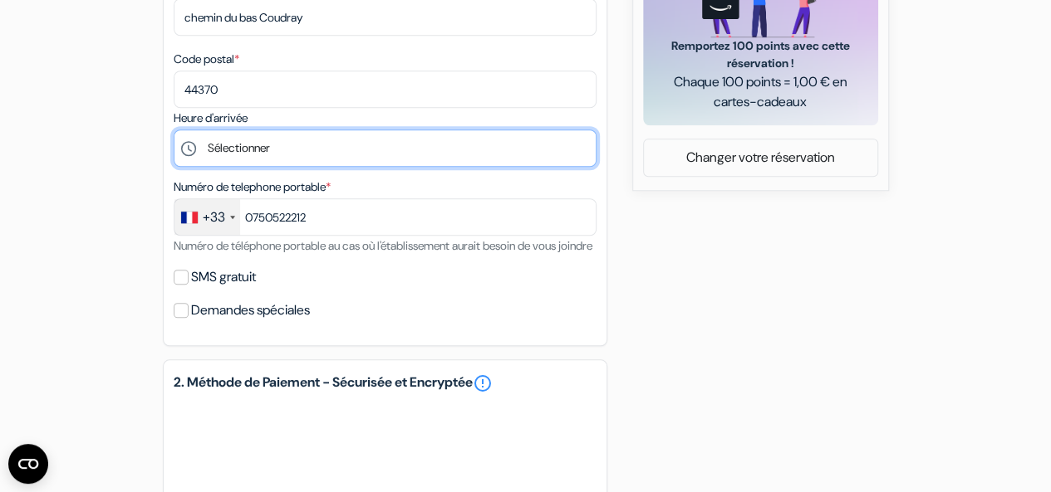
click at [214, 146] on select "Sélectionner 14:00 15:00 16:00 17:00 18:00 19:00 20:00 21:00 22:00 23:00 0:00" at bounding box center [385, 148] width 423 height 37
select select "22"
click at [174, 133] on select "Sélectionner 14:00 15:00 16:00 17:00 18:00 19:00 20:00 21:00 22:00 23:00 0:00" at bounding box center [385, 148] width 423 height 37
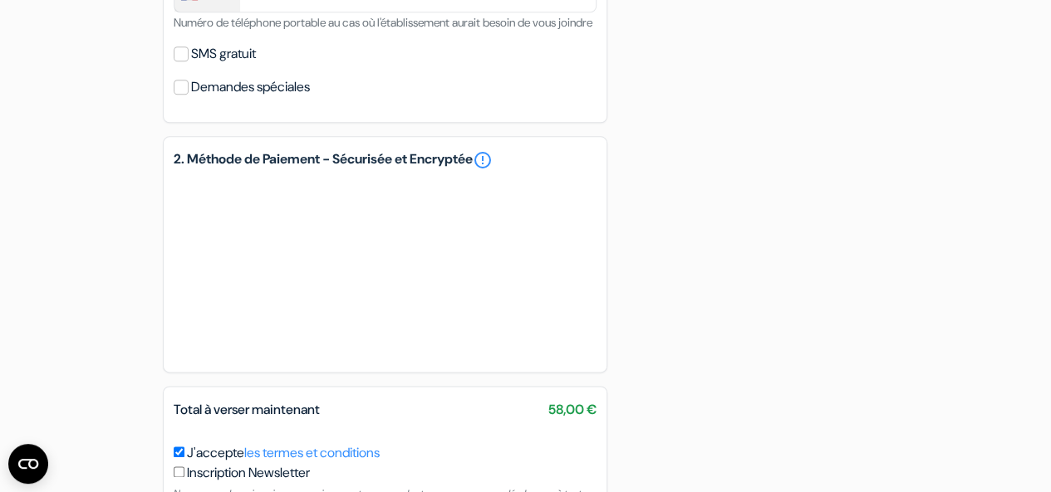
scroll to position [1026, 0]
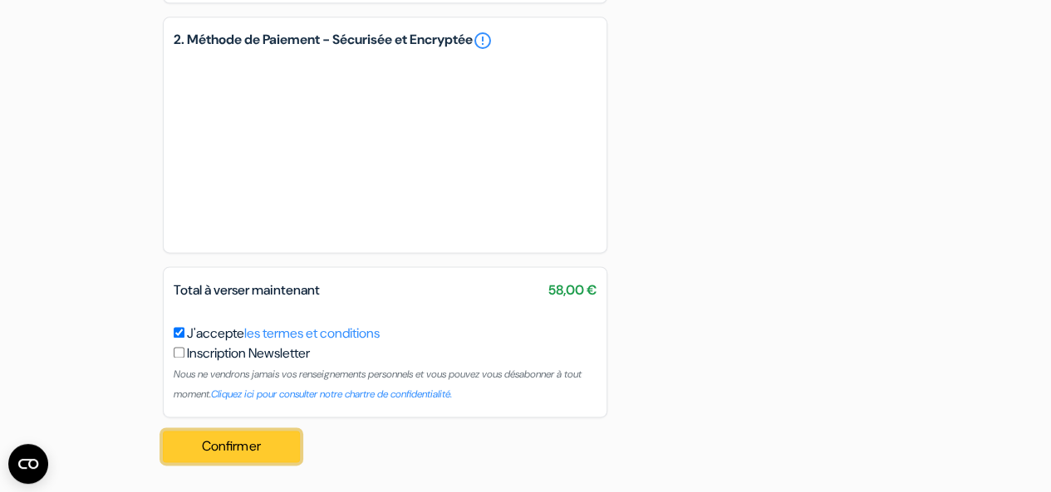
click at [201, 448] on button "Confirmer Loading..." at bounding box center [232, 447] width 138 height 32
click at [25, 459] on icon "Ouvrir le widget CMP" at bounding box center [28, 464] width 20 height 10
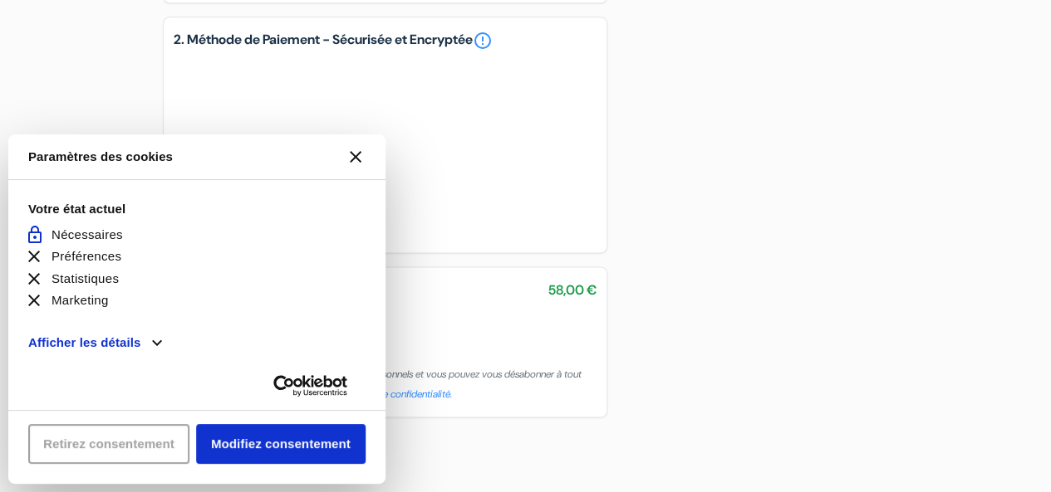
click at [345, 158] on button "[#WIDGET_ICON_CROSS#]" at bounding box center [356, 157] width 40 height 40
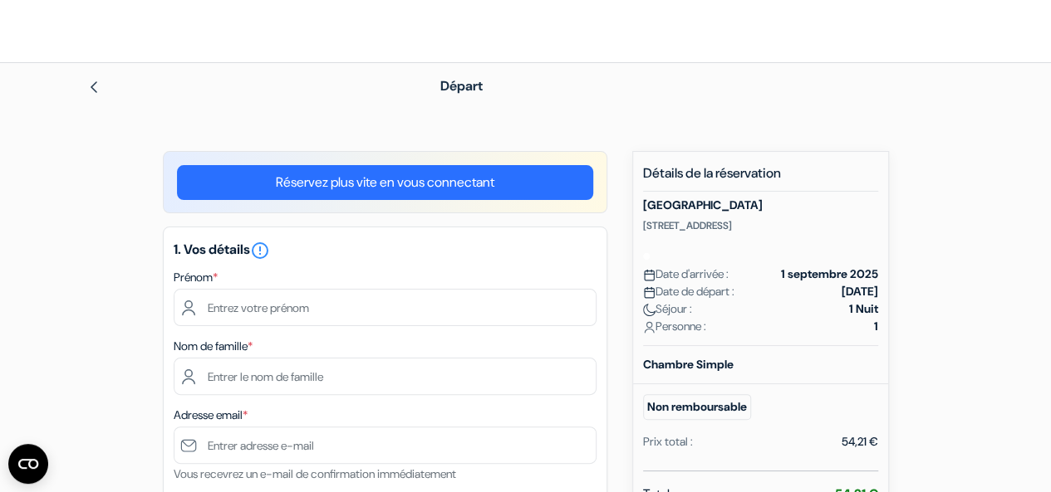
click at [98, 86] on img at bounding box center [93, 87] width 13 height 13
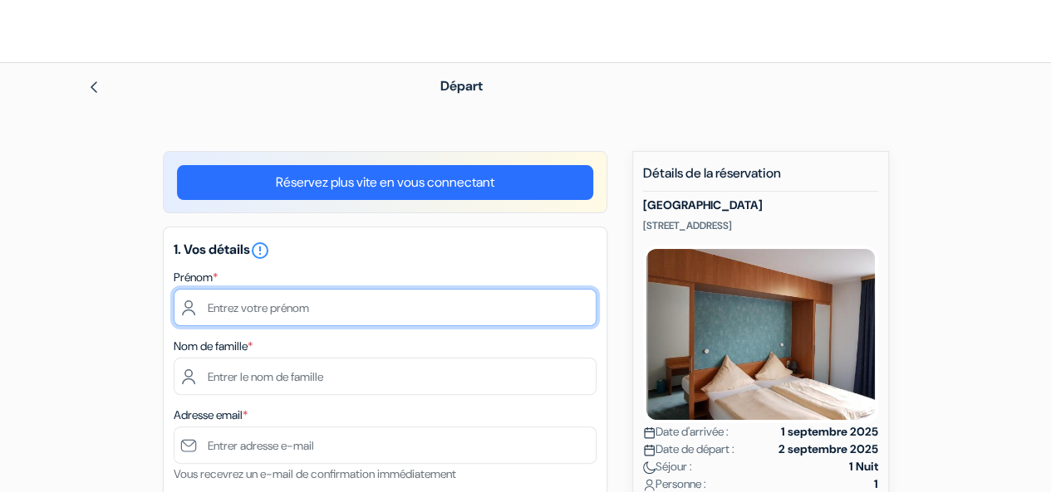
click at [234, 302] on input "text" at bounding box center [385, 307] width 423 height 37
type input "Silvère"
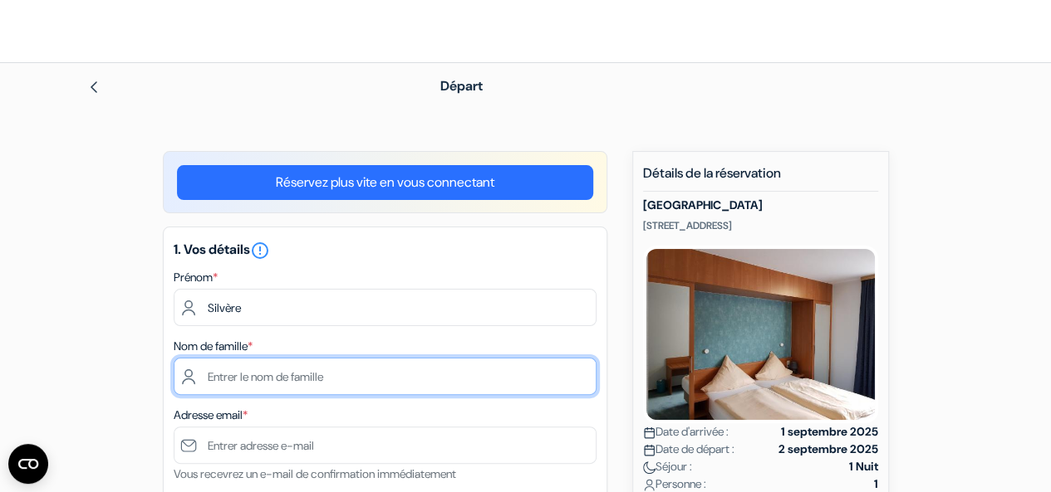
type input "Marchand"
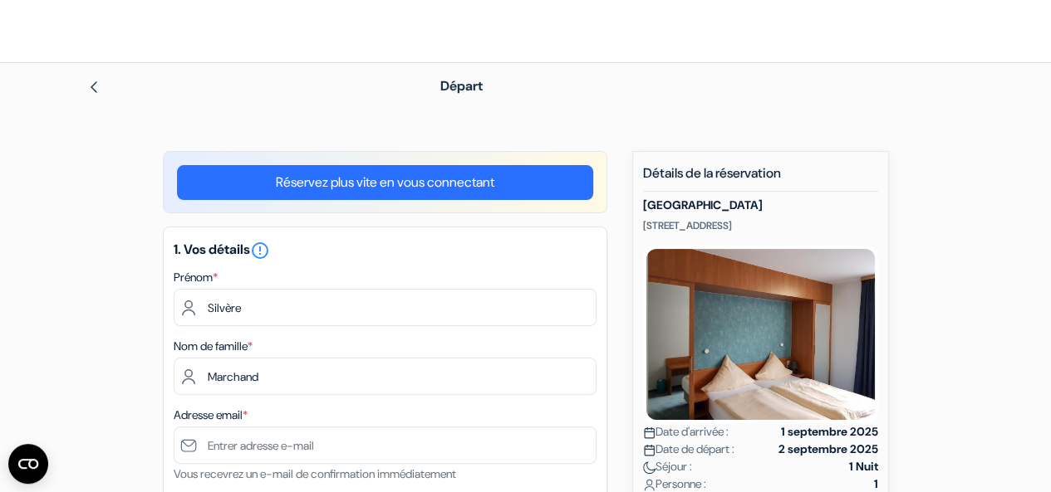
type input "[GEOGRAPHIC_DATA]"
type input "[STREET_ADDRESS]"
type input "44300"
type input "0750522212"
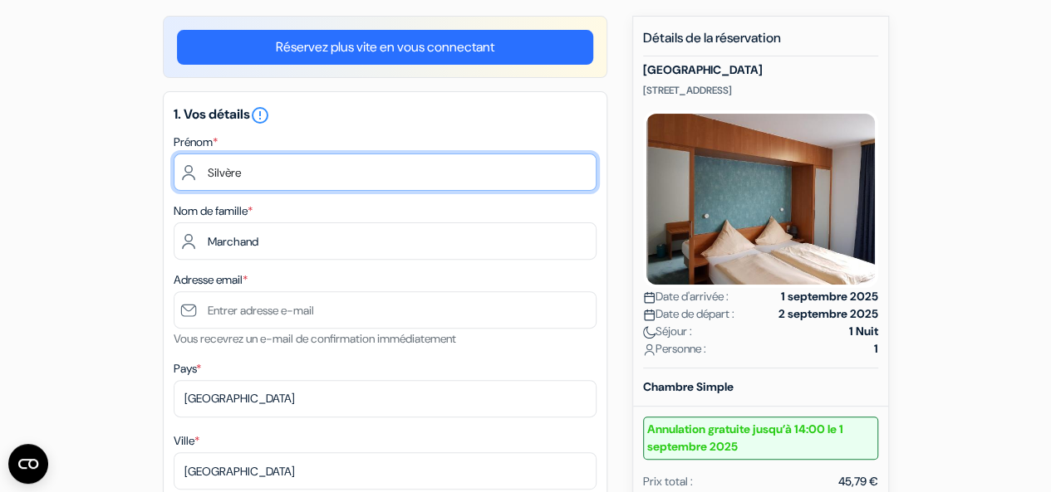
scroll to position [228, 0]
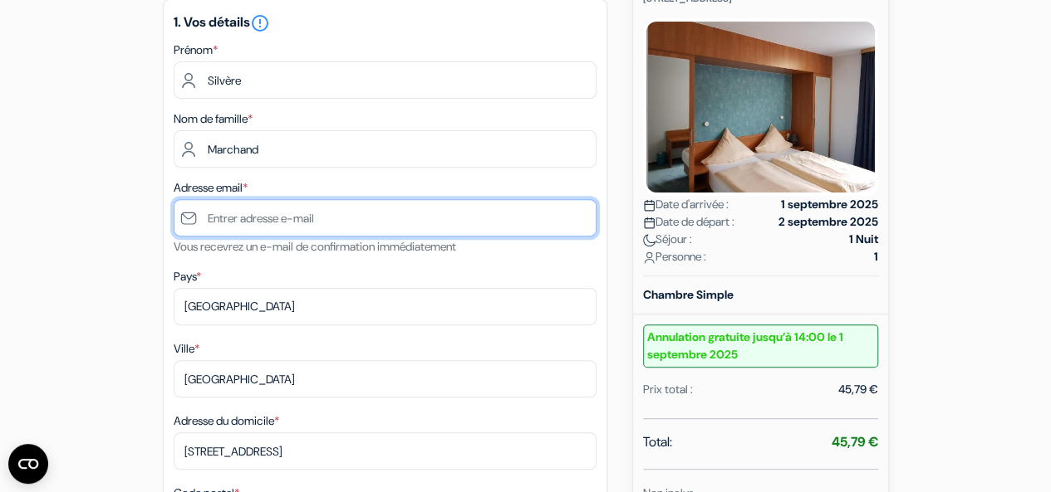
click at [233, 225] on input "text" at bounding box center [385, 217] width 423 height 37
type input "[EMAIL_ADDRESS][DOMAIN_NAME]"
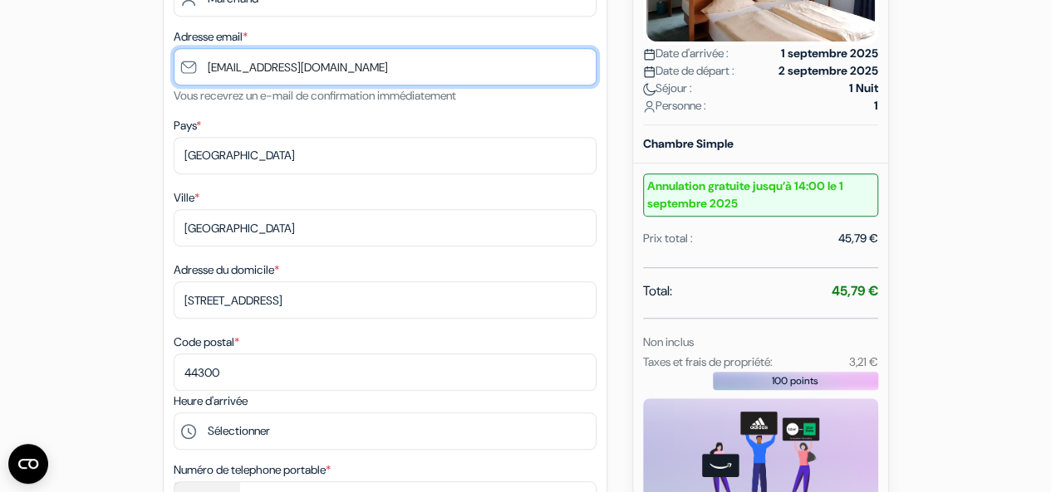
scroll to position [380, 0]
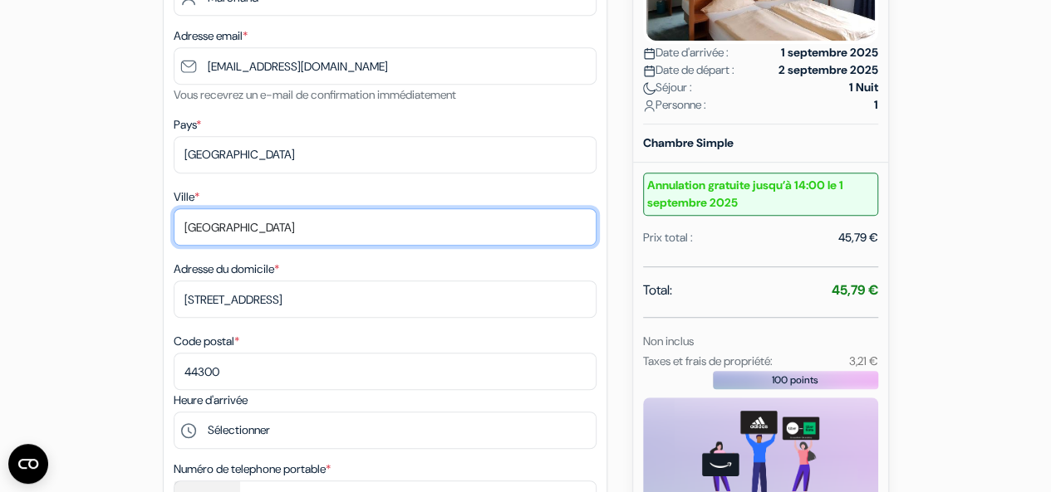
click at [236, 228] on input "[GEOGRAPHIC_DATA]" at bounding box center [385, 226] width 423 height 37
type input "N"
type input "LOIREAUXENCE"
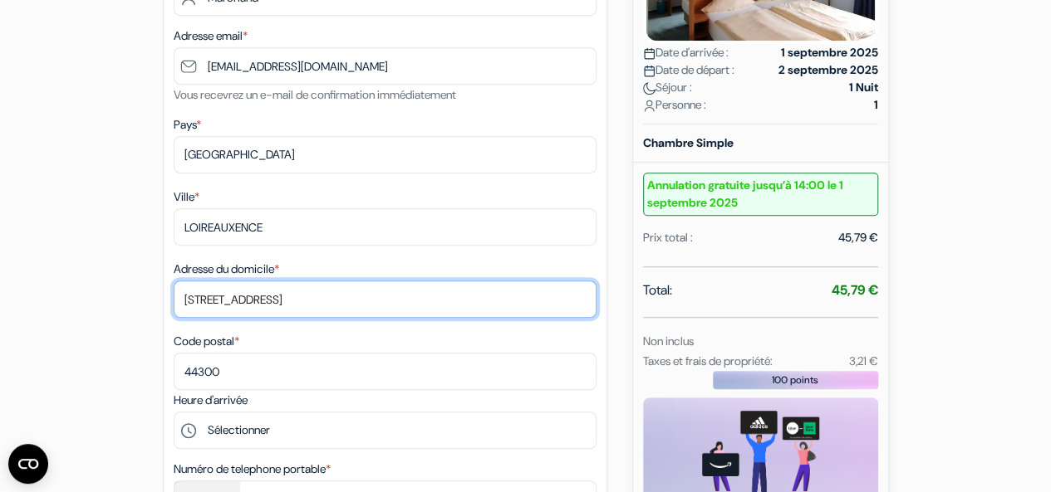
click at [303, 295] on input "[STREET_ADDRESS]" at bounding box center [385, 299] width 423 height 37
type input "2"
type input "chemin du bas Coudray"
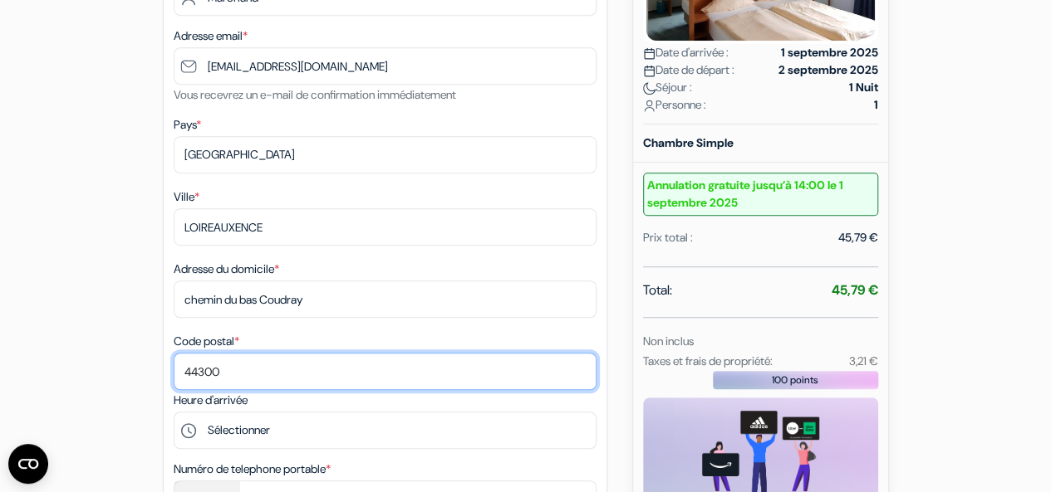
click at [241, 377] on input "44300" at bounding box center [385, 371] width 423 height 37
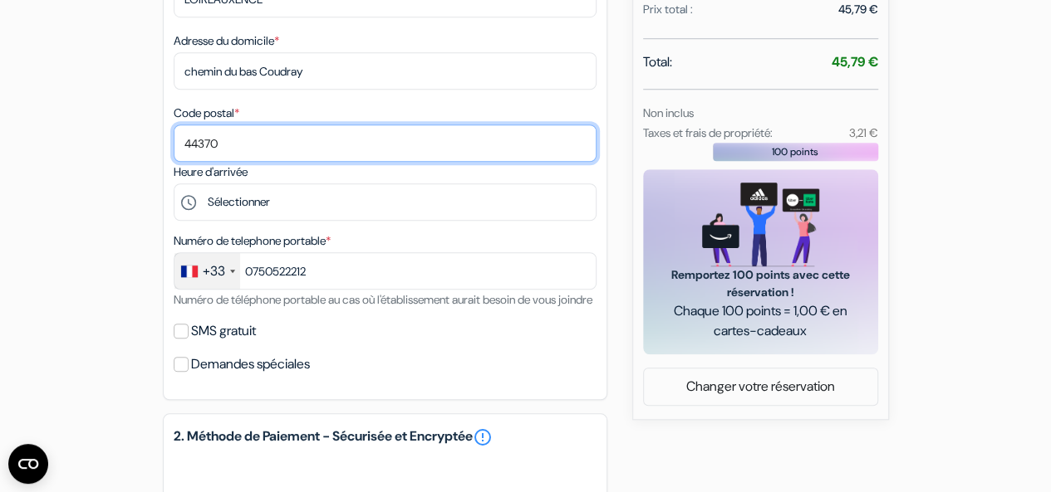
scroll to position [617, 0]
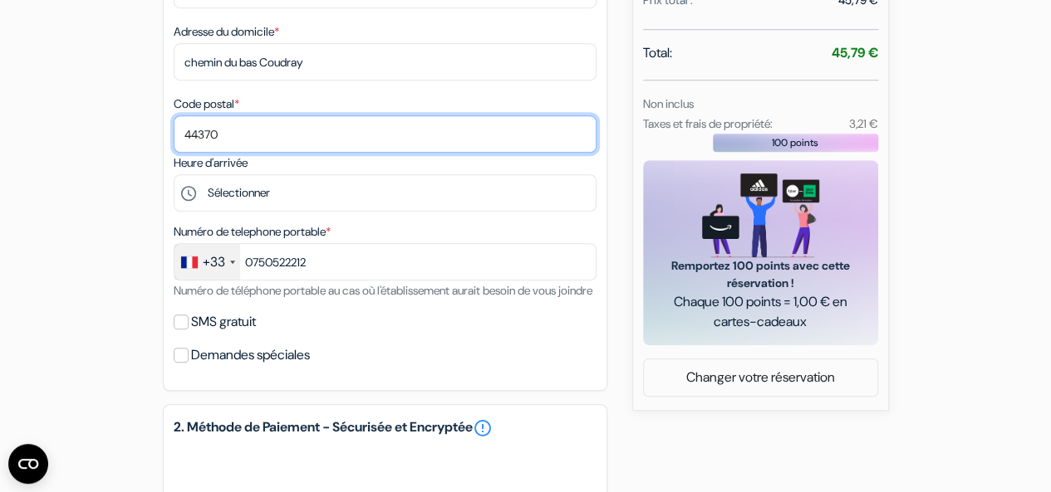
type input "44370"
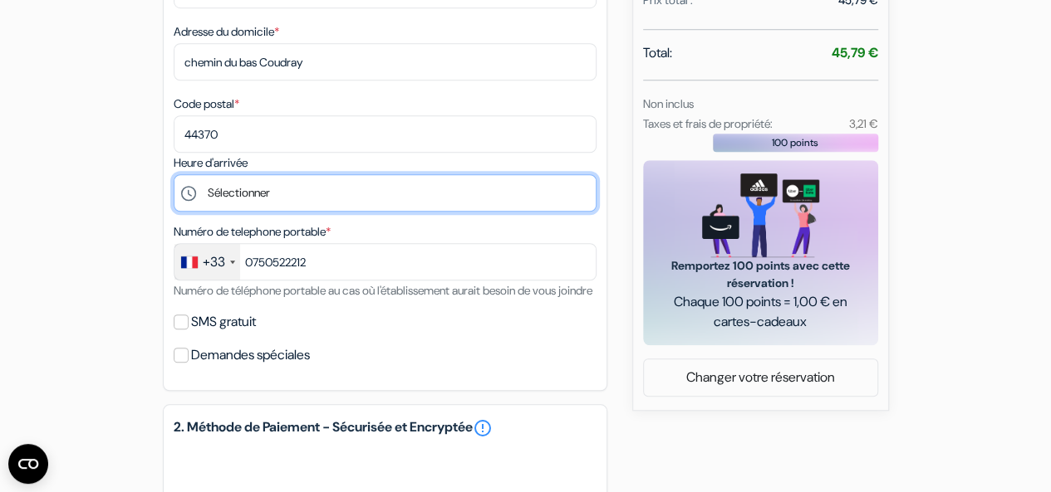
click at [228, 202] on select "Sélectionner 14:00 15:00 16:00 17:00 18:00 19:00 20:00 21:00 22:00 23:00 0:00" at bounding box center [385, 192] width 423 height 37
select select "22"
click at [174, 178] on select "Sélectionner 14:00 15:00 16:00 17:00 18:00 19:00 20:00 21:00 22:00 23:00 0:00" at bounding box center [385, 192] width 423 height 37
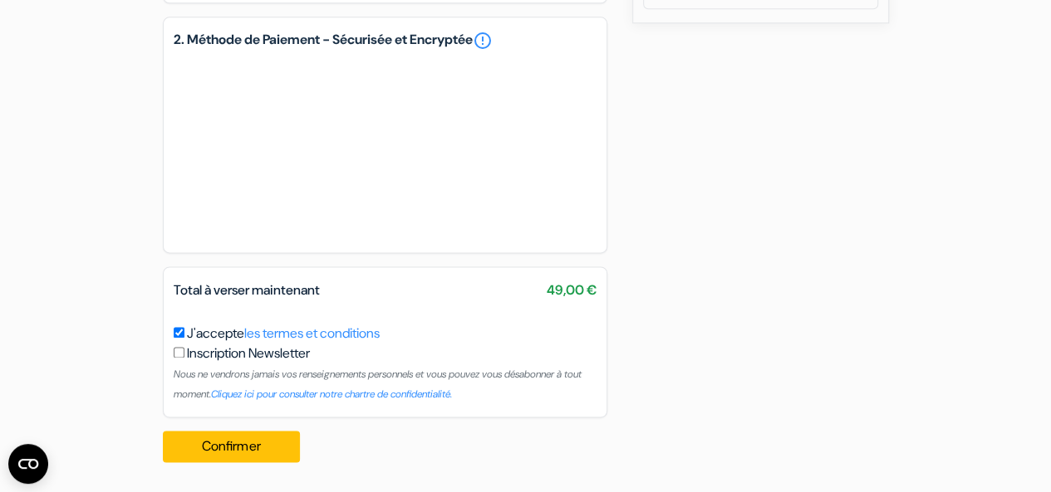
scroll to position [1026, 0]
click at [206, 456] on button "Confirmer Loading..." at bounding box center [232, 447] width 138 height 32
click at [201, 442] on button "Confirmer Loading..." at bounding box center [232, 447] width 138 height 32
click at [186, 446] on button "Confirmer Loading..." at bounding box center [232, 447] width 138 height 32
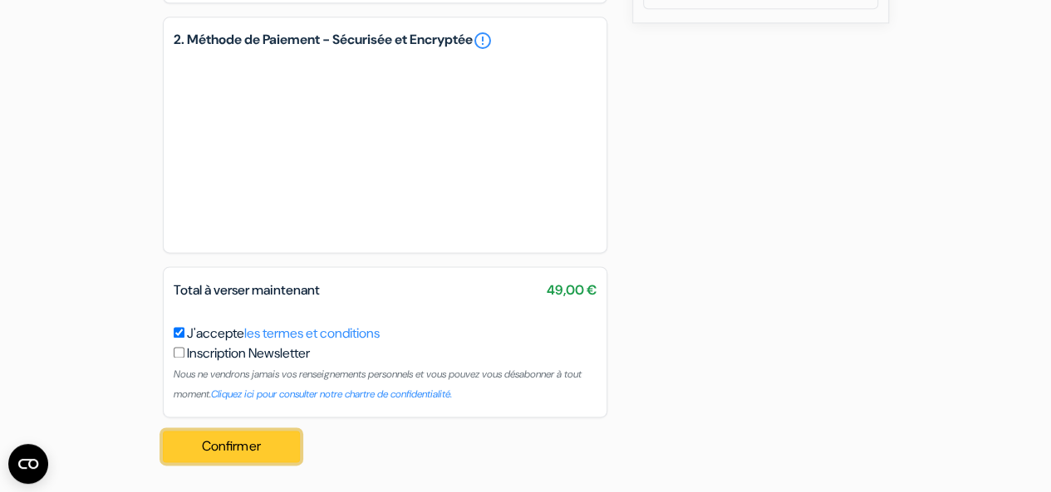
click at [228, 446] on button "Confirmer Loading..." at bounding box center [232, 447] width 138 height 32
click at [201, 448] on button "Confirmer Loading..." at bounding box center [232, 447] width 138 height 32
click at [181, 462] on button "Confirmer Loading..." at bounding box center [232, 447] width 138 height 32
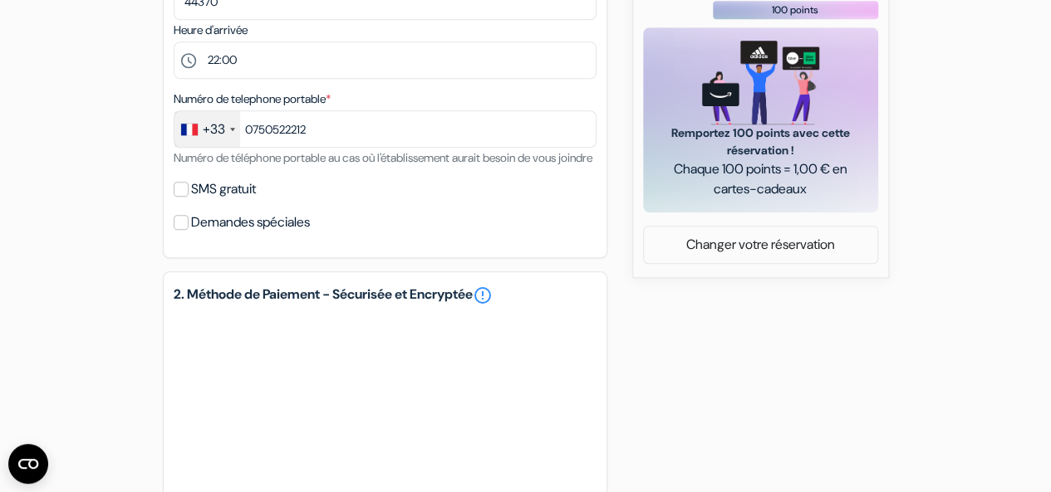
scroll to position [1026, 0]
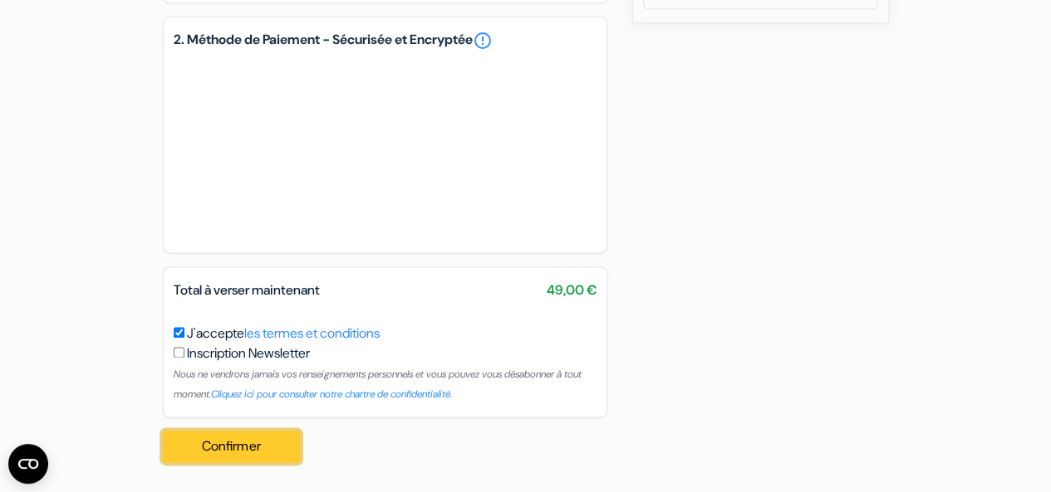
click at [202, 452] on button "Confirmer Loading..." at bounding box center [232, 447] width 138 height 32
click at [211, 437] on button "Confirmer Loading..." at bounding box center [232, 447] width 138 height 32
click at [198, 445] on button "Confirmer Loading..." at bounding box center [232, 447] width 138 height 32
click at [199, 444] on button "Confirmer Loading..." at bounding box center [232, 447] width 138 height 32
